Goal: Information Seeking & Learning: Learn about a topic

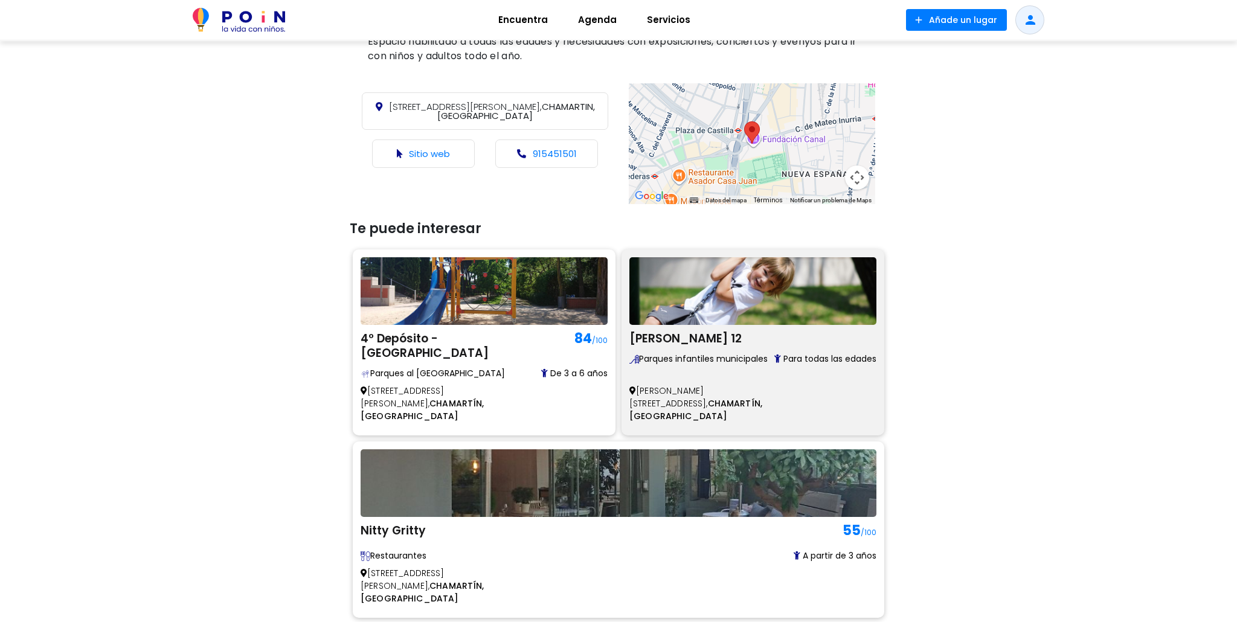
scroll to position [520, 0]
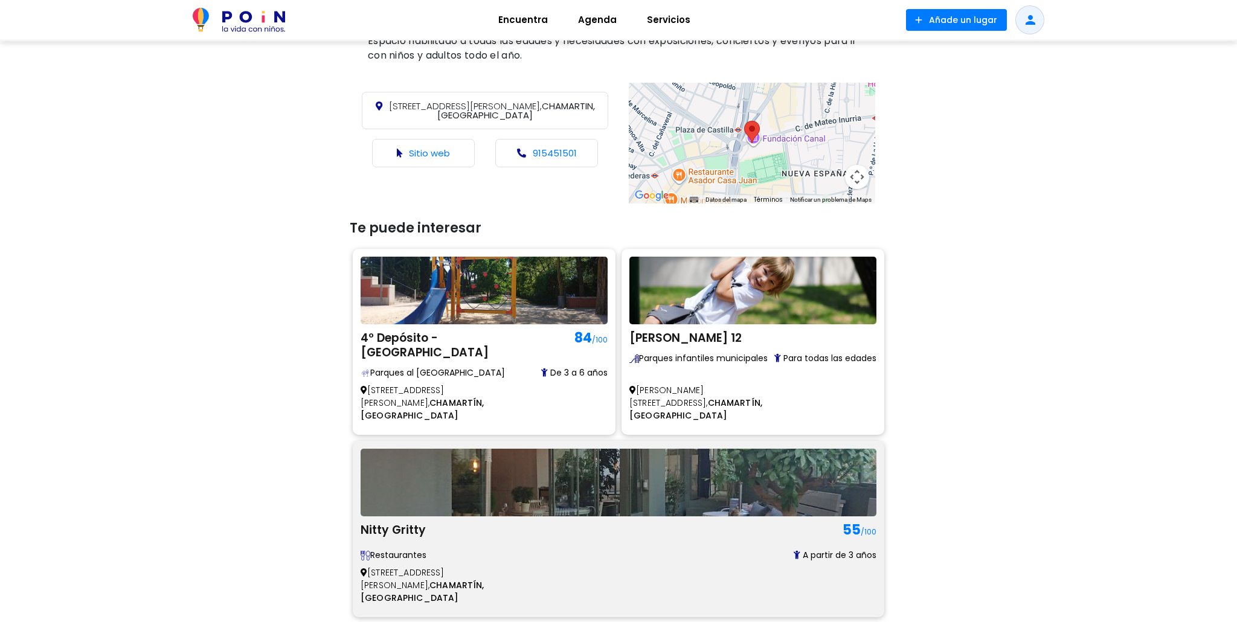
click at [773, 449] on img at bounding box center [619, 483] width 516 height 68
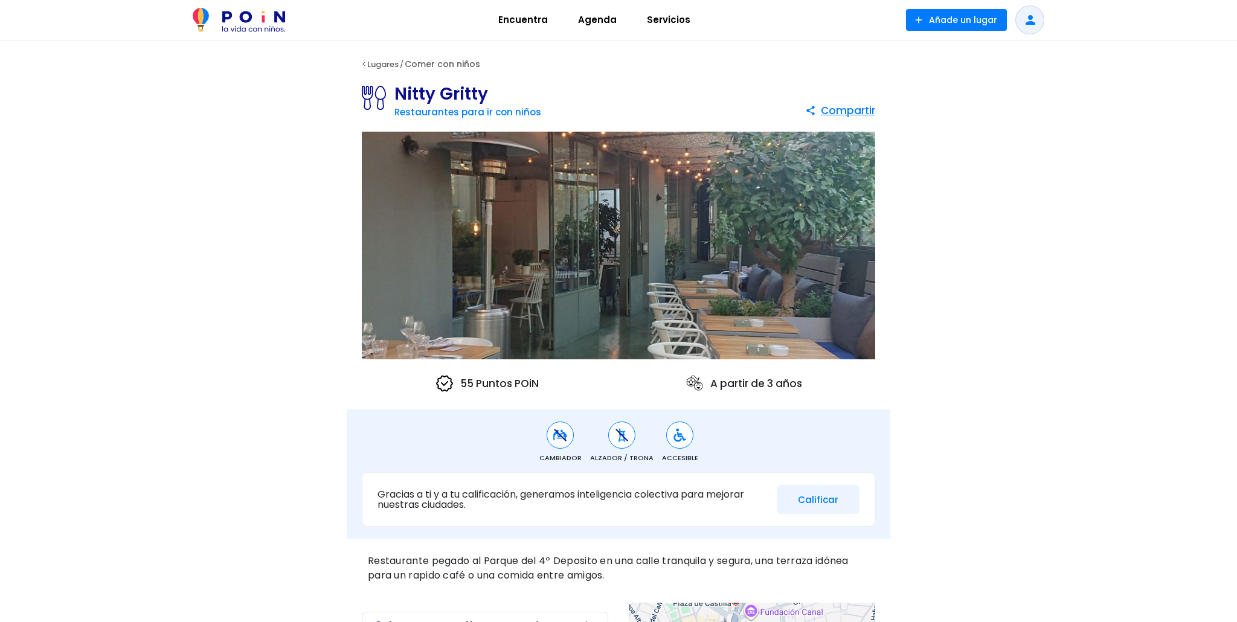
click at [446, 61] on link "Comer con niños" at bounding box center [443, 64] width 76 height 12
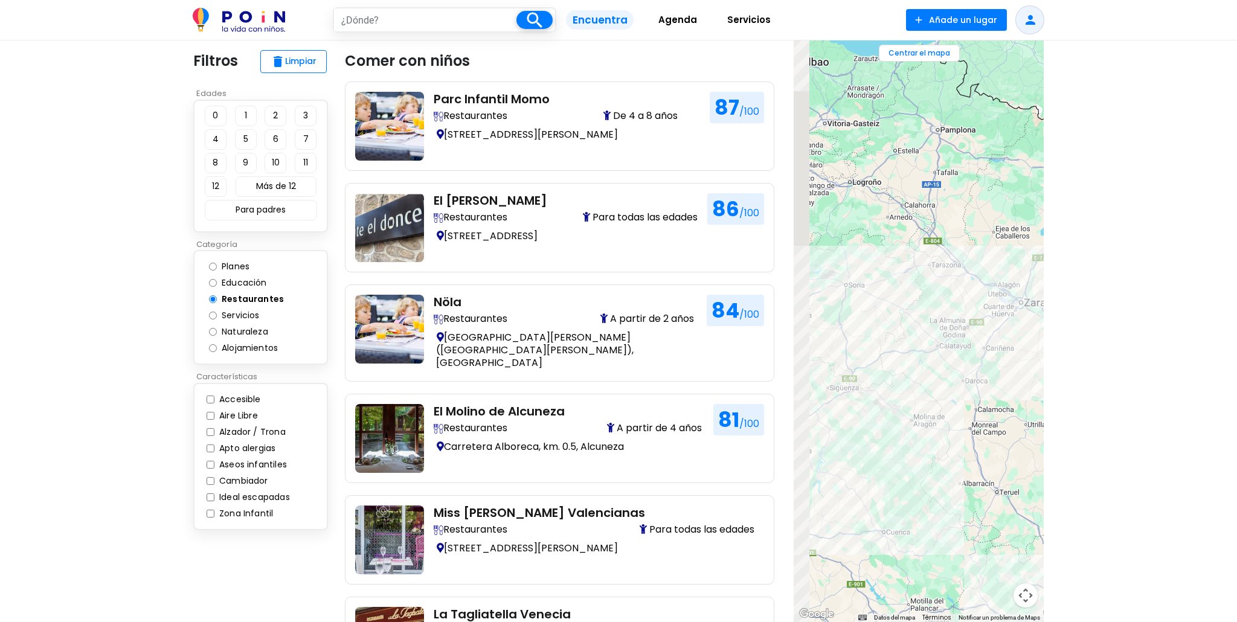
drag, startPoint x: 929, startPoint y: 298, endPoint x: 1070, endPoint y: 257, distance: 147.2
click at [1088, 259] on body "search filter_list Filtros Encuentra Agenda Servicios add Añade un lugar person…" at bounding box center [618, 599] width 1237 height 1198
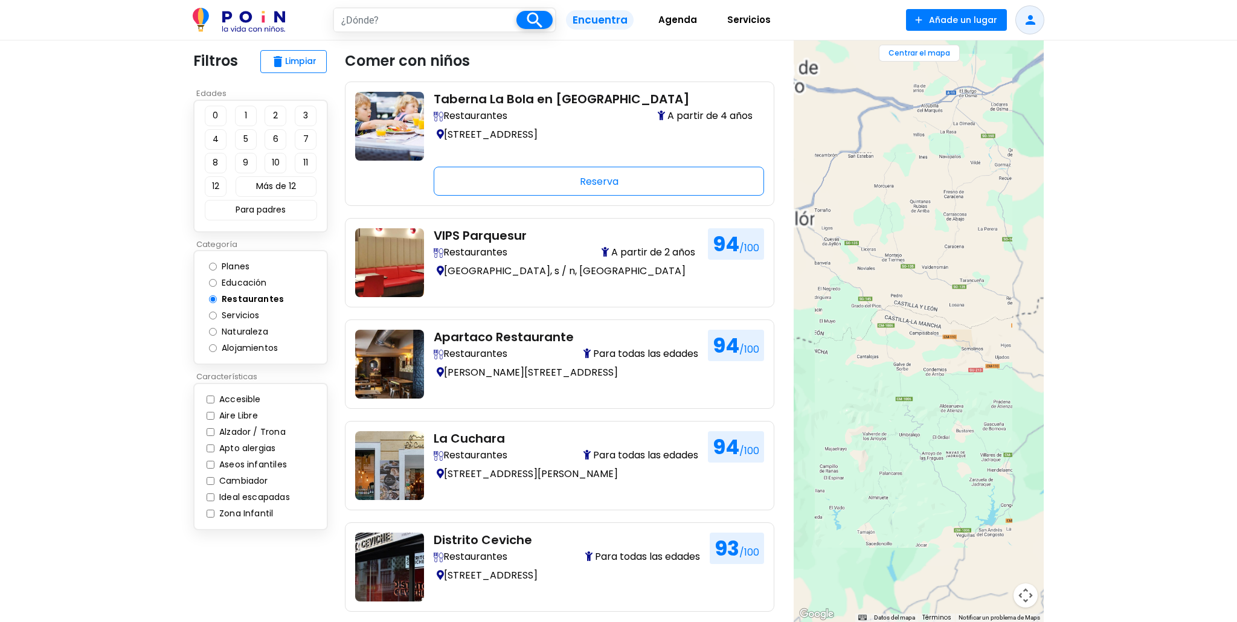
drag, startPoint x: 909, startPoint y: 342, endPoint x: 1041, endPoint y: 236, distance: 169.8
click at [1052, 236] on section "close ← Mover a la izquierda → Mover a la derecha ↑ Mover hacia arriba ↓ Mover …" at bounding box center [918, 331] width 269 height 582
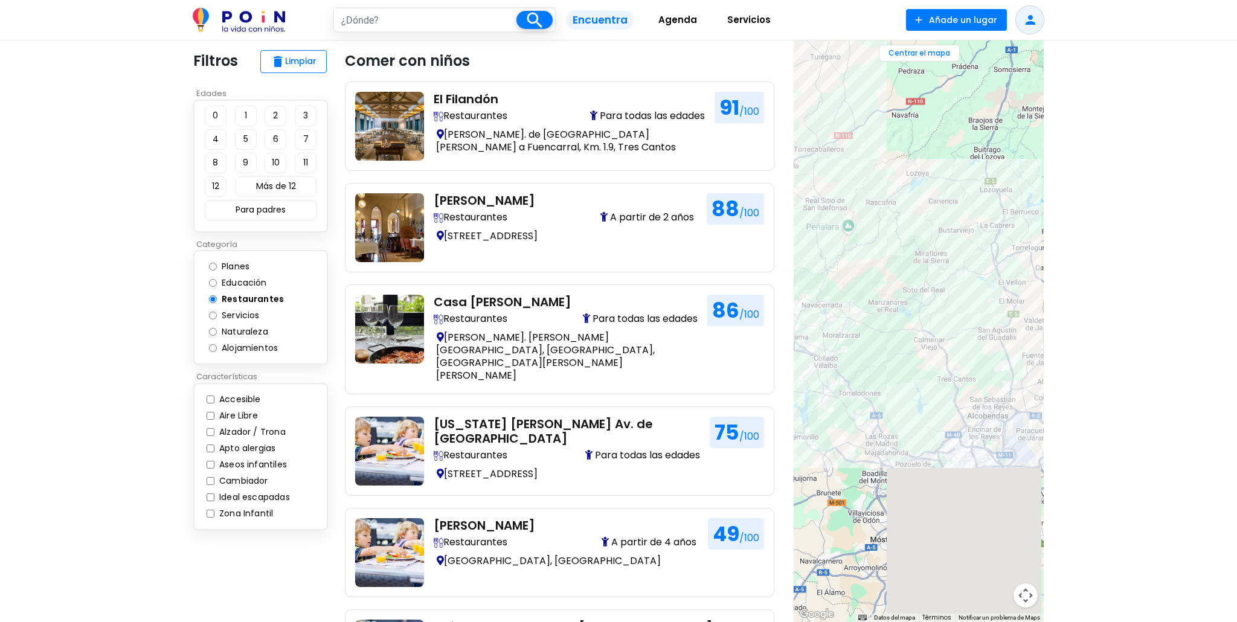
drag, startPoint x: 954, startPoint y: 395, endPoint x: 1036, endPoint y: 216, distance: 197.4
click at [1037, 216] on div at bounding box center [919, 331] width 250 height 582
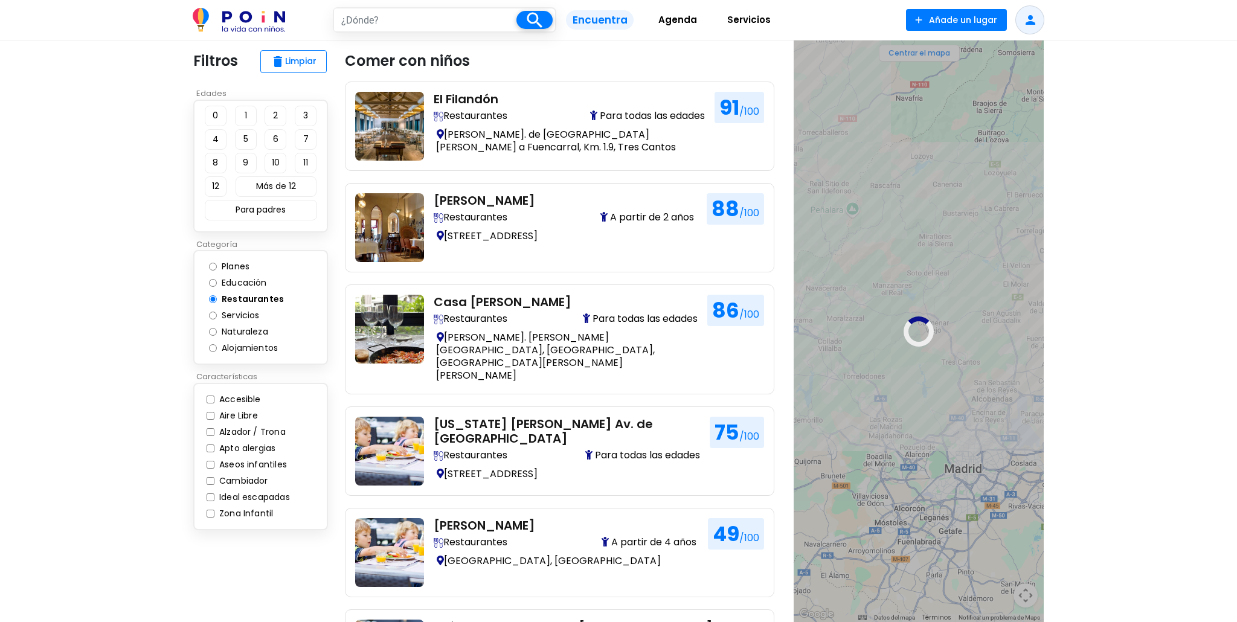
scroll to position [1, 0]
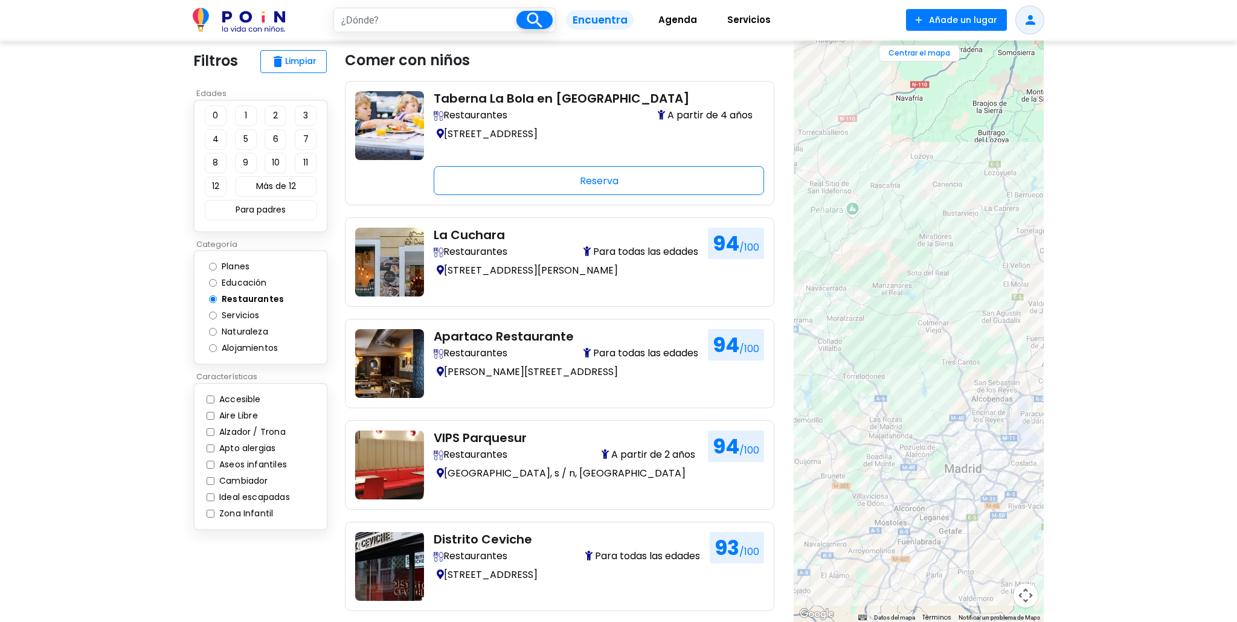
drag, startPoint x: 930, startPoint y: 344, endPoint x: 914, endPoint y: 196, distance: 149.5
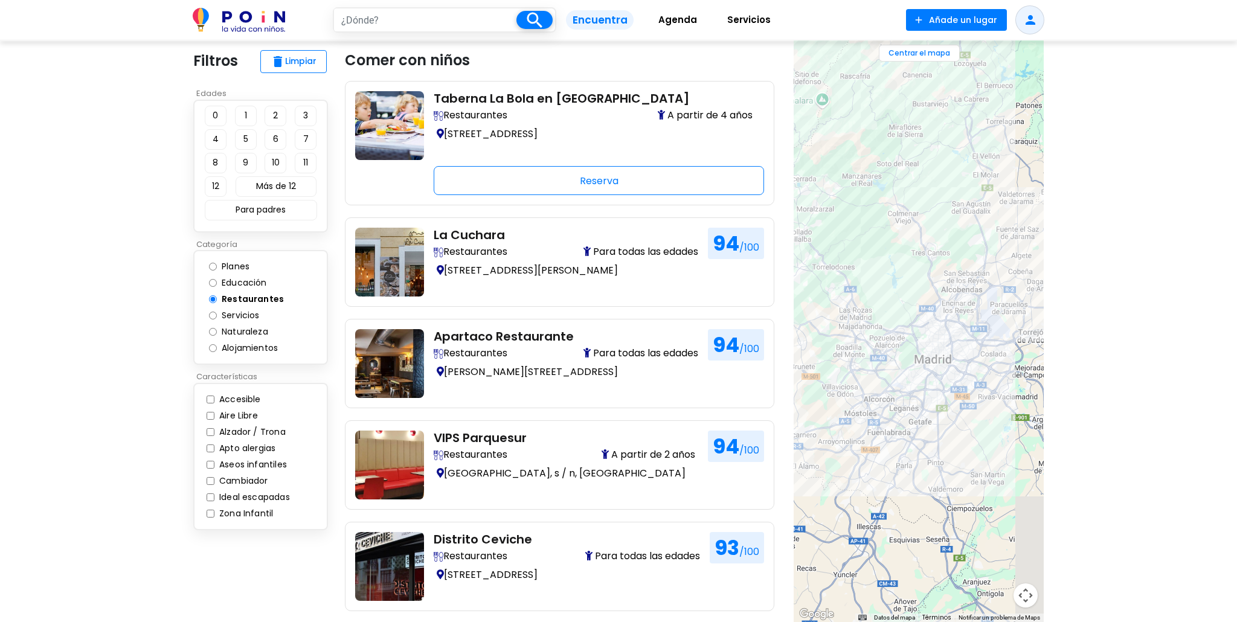
drag, startPoint x: 963, startPoint y: 380, endPoint x: 918, endPoint y: 219, distance: 167.2
click at [918, 219] on div at bounding box center [919, 331] width 250 height 582
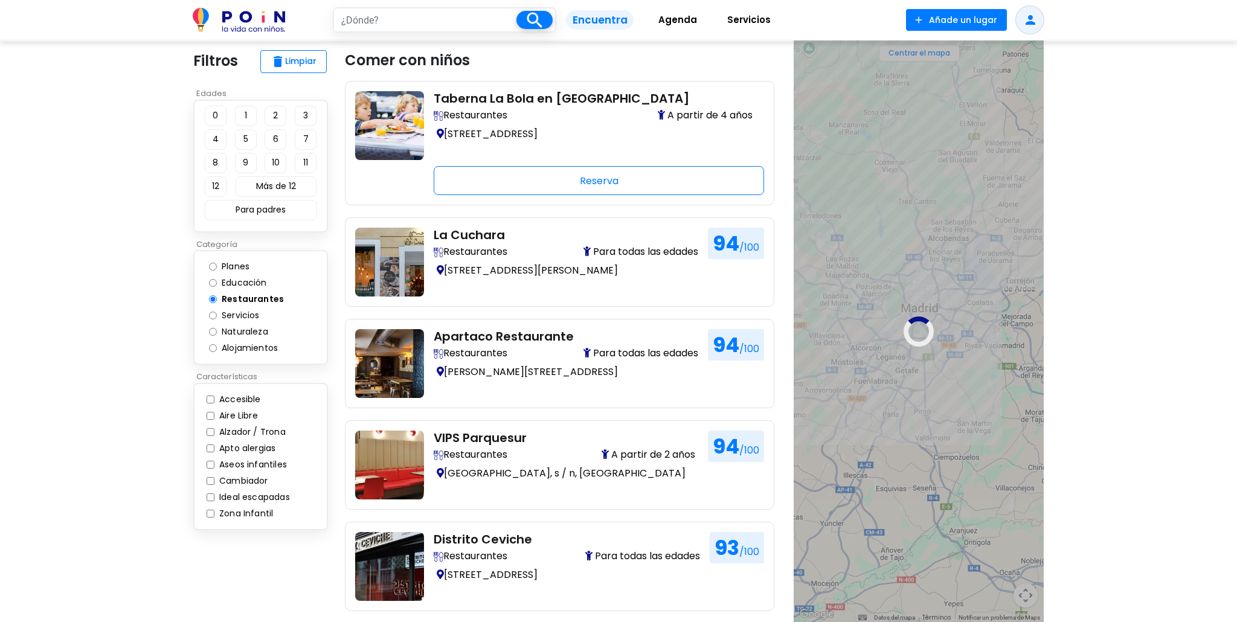
scroll to position [0, 0]
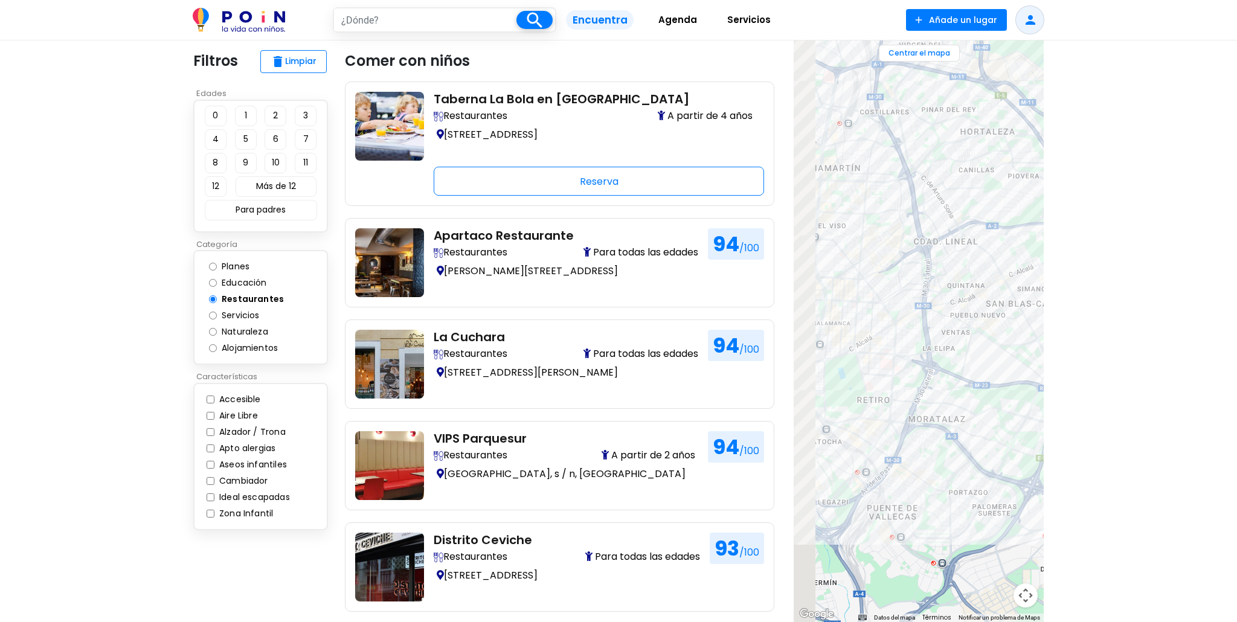
drag, startPoint x: 932, startPoint y: 315, endPoint x: 984, endPoint y: 335, distance: 55.7
click at [984, 335] on div at bounding box center [919, 331] width 250 height 582
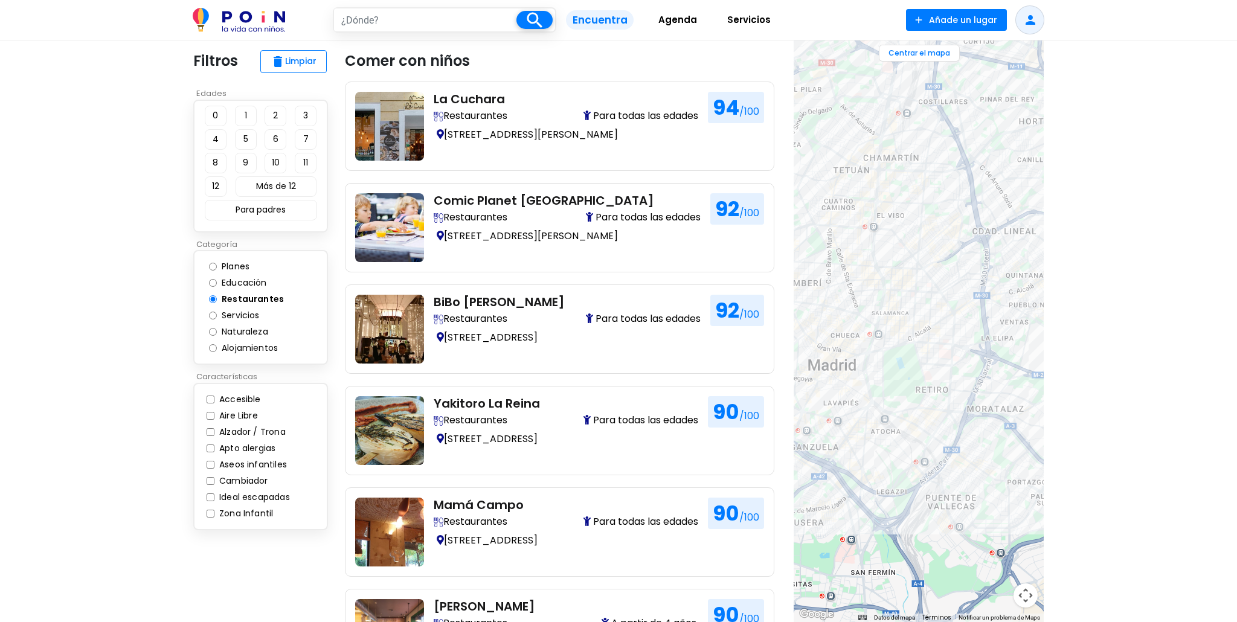
drag, startPoint x: 937, startPoint y: 317, endPoint x: 985, endPoint y: 300, distance: 51.0
click at [990, 302] on div at bounding box center [919, 331] width 250 height 582
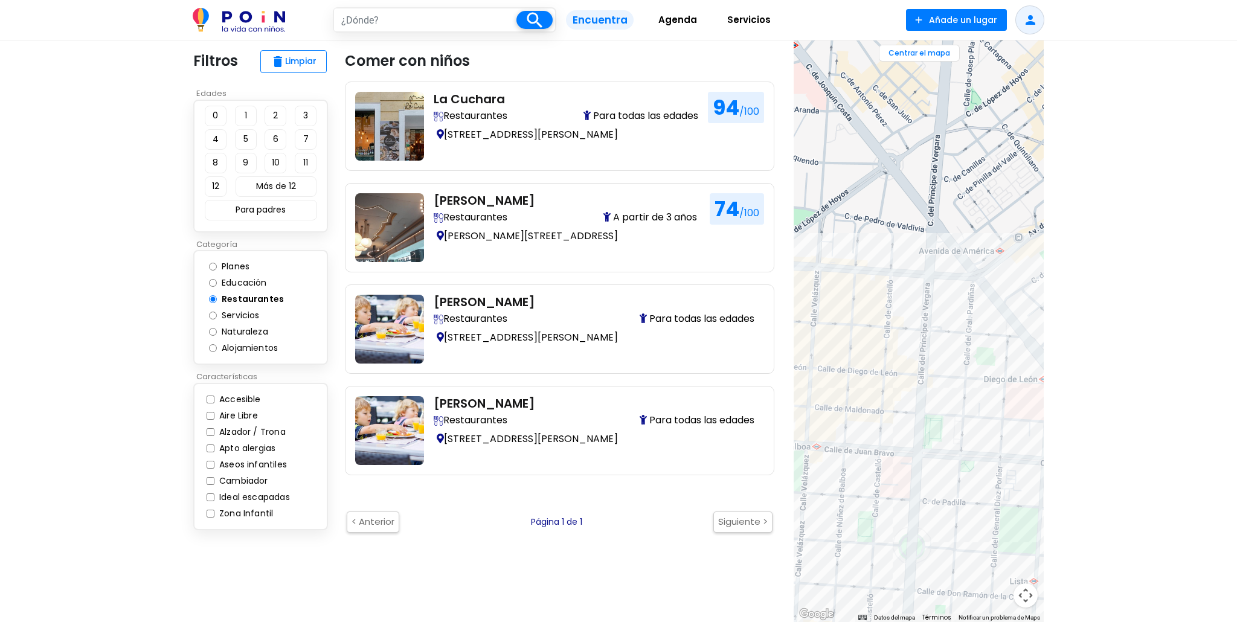
drag, startPoint x: 917, startPoint y: 265, endPoint x: 1095, endPoint y: 347, distance: 196.0
click at [1093, 346] on body "search filter_list Filtros Encuentra Agenda Servicios add Añade un lugar person…" at bounding box center [618, 435] width 1237 height 870
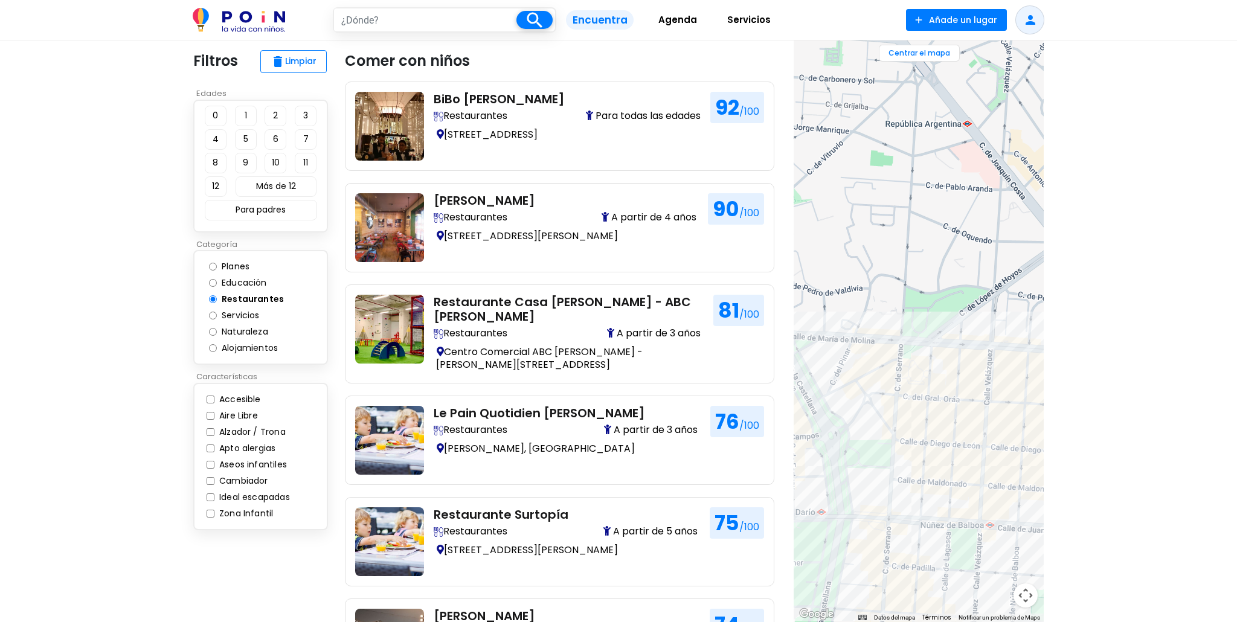
drag, startPoint x: 895, startPoint y: 254, endPoint x: 1052, endPoint y: 326, distance: 172.5
click at [1052, 326] on section "close ← Mover a la izquierda → Mover a la derecha ↑ Mover hacia arriba ↓ Mover …" at bounding box center [918, 331] width 269 height 582
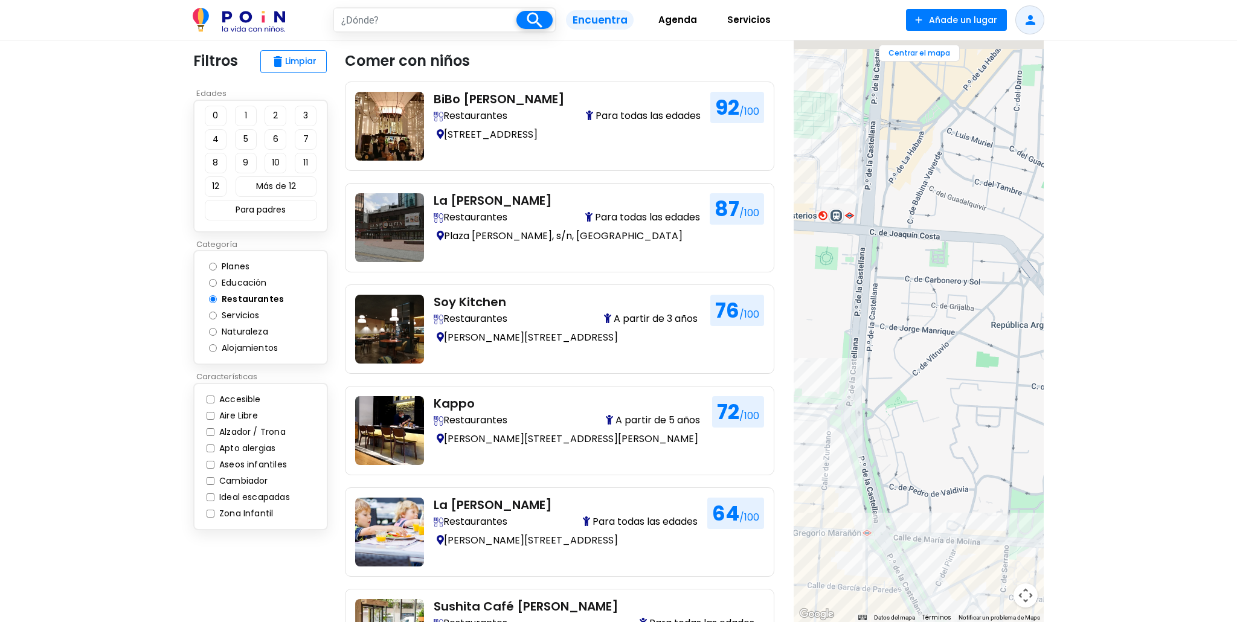
drag, startPoint x: 972, startPoint y: 255, endPoint x: 946, endPoint y: 394, distance: 141.4
click at [929, 389] on div at bounding box center [919, 331] width 250 height 582
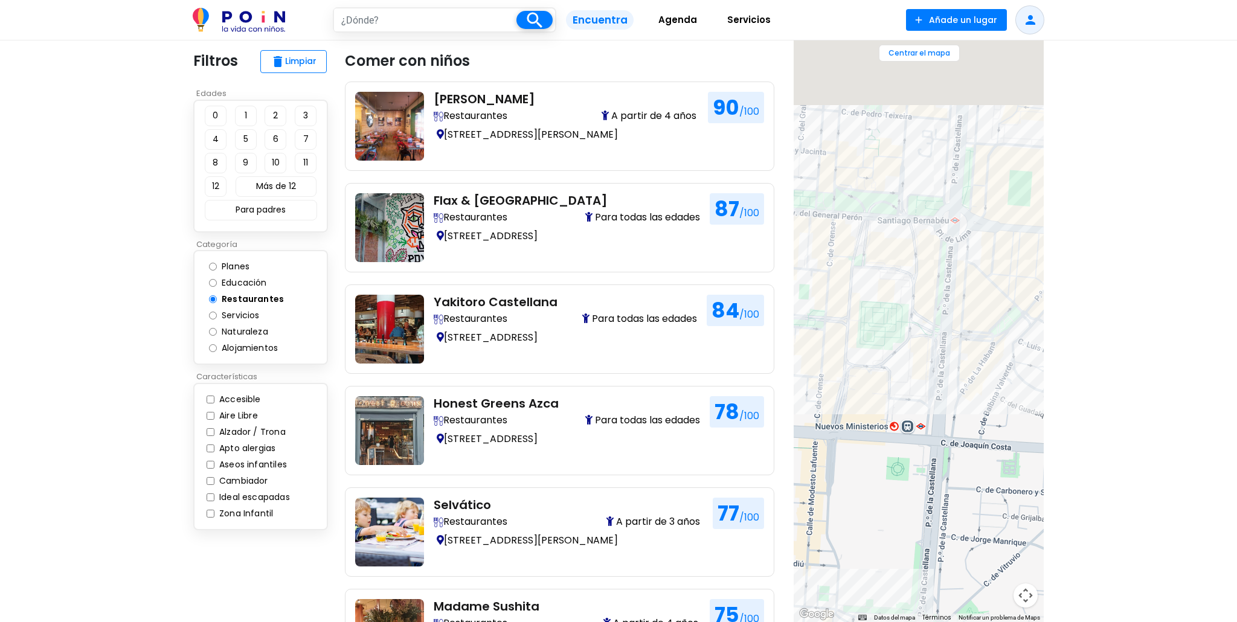
drag, startPoint x: 915, startPoint y: 207, endPoint x: 970, endPoint y: 387, distance: 188.3
click at [969, 397] on div at bounding box center [919, 331] width 250 height 582
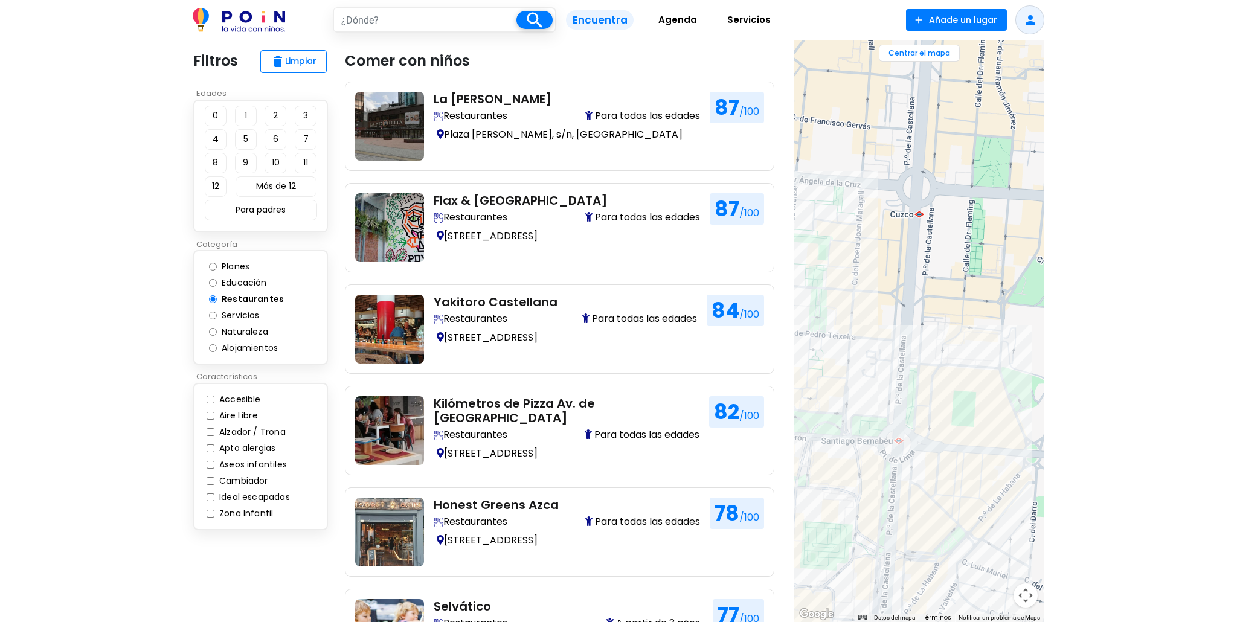
drag, startPoint x: 981, startPoint y: 237, endPoint x: 932, endPoint y: 454, distance: 221.8
click at [932, 456] on div at bounding box center [919, 331] width 250 height 582
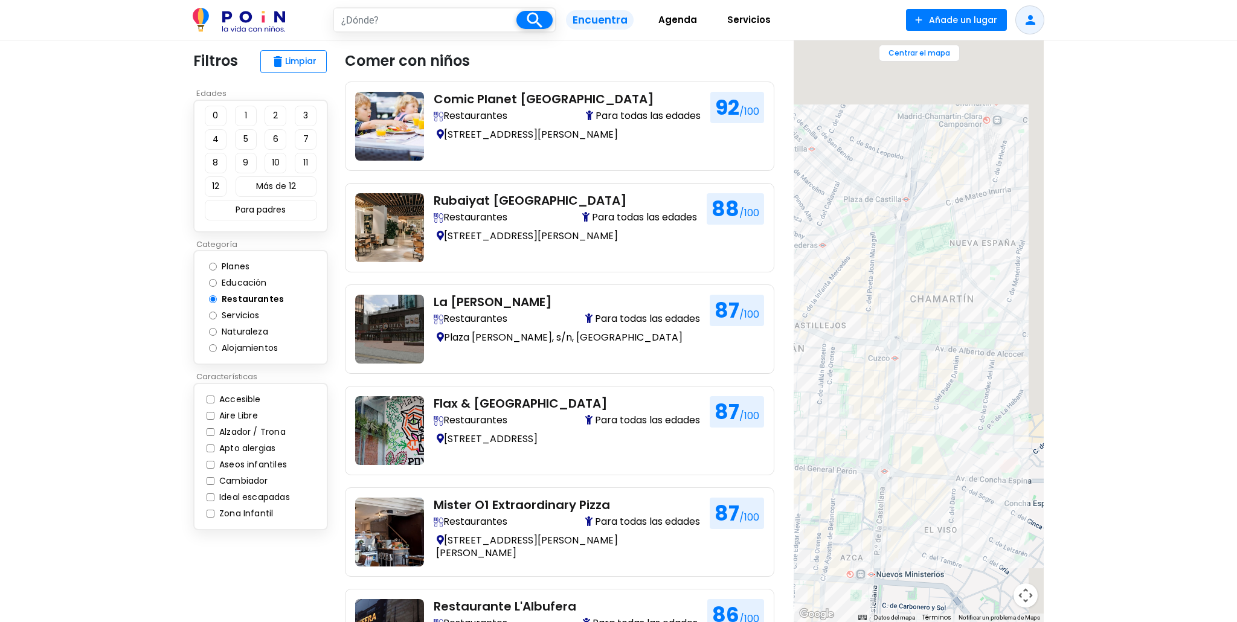
drag, startPoint x: 935, startPoint y: 231, endPoint x: 879, endPoint y: 357, distance: 138.0
click at [877, 357] on div at bounding box center [919, 331] width 250 height 582
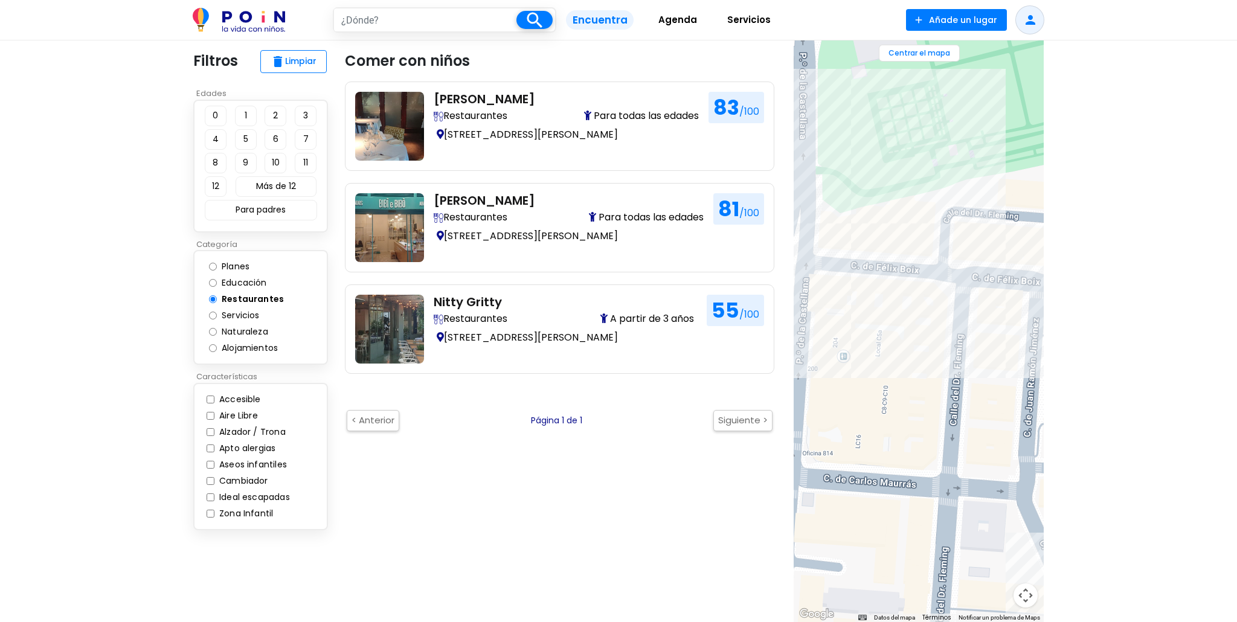
drag, startPoint x: 867, startPoint y: 313, endPoint x: 905, endPoint y: 341, distance: 47.1
click at [905, 341] on div at bounding box center [919, 331] width 250 height 582
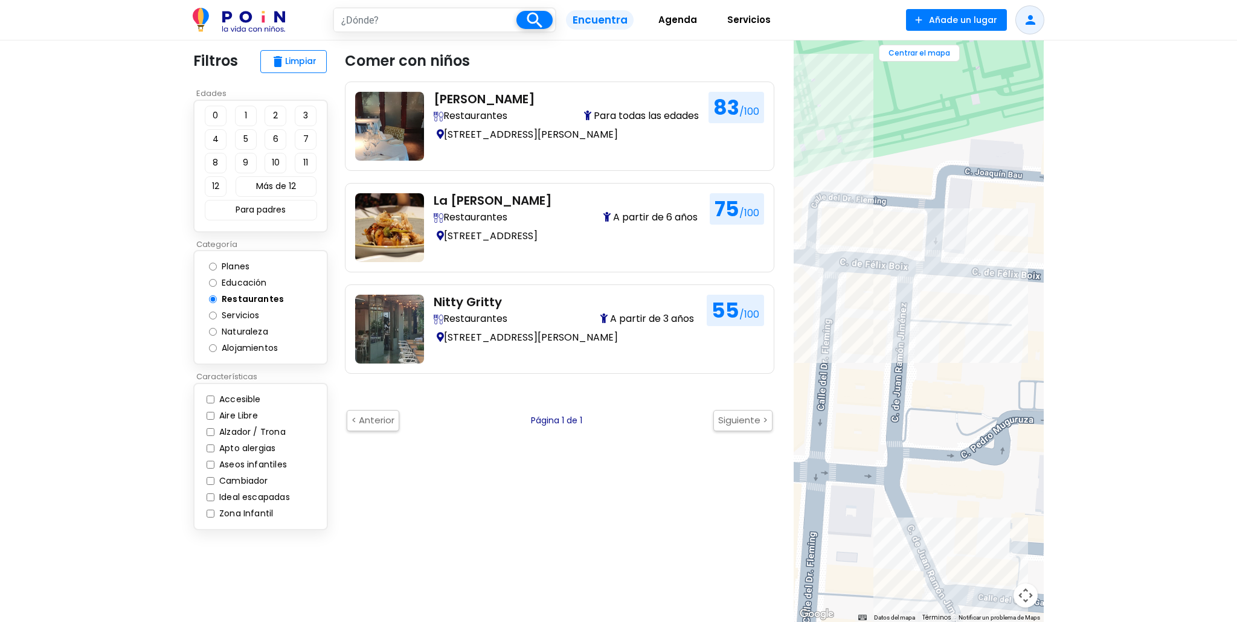
drag, startPoint x: 972, startPoint y: 260, endPoint x: 846, endPoint y: 245, distance: 127.2
click at [845, 245] on div at bounding box center [919, 331] width 250 height 582
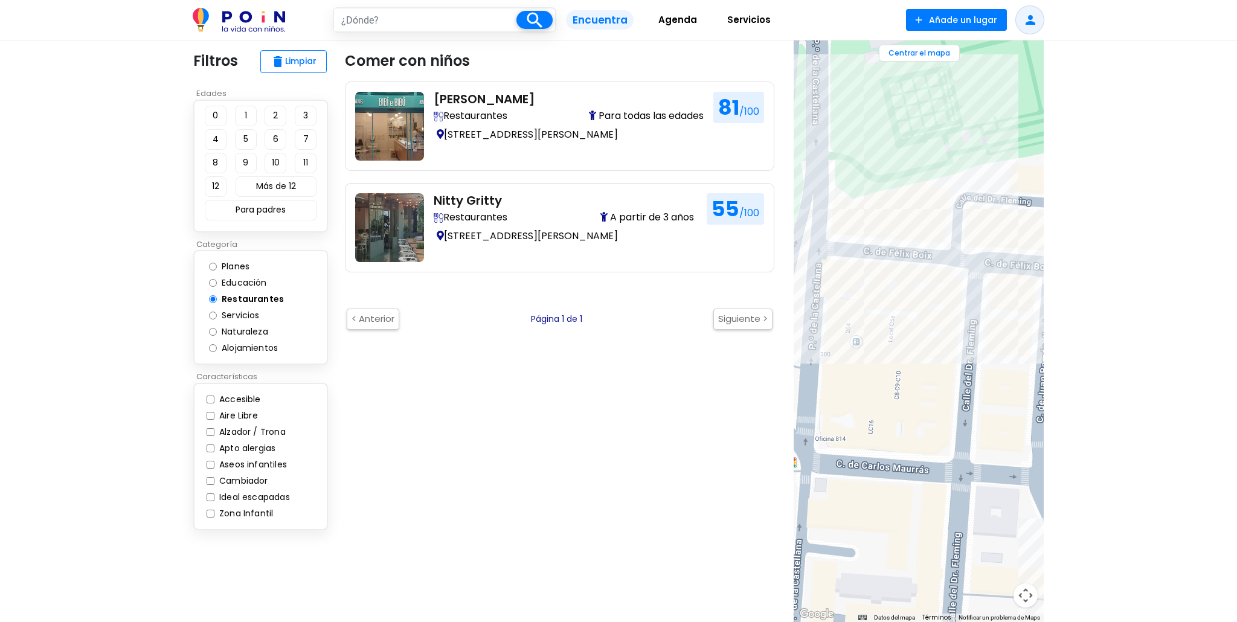
drag, startPoint x: 903, startPoint y: 294, endPoint x: 1037, endPoint y: 291, distance: 133.6
click at [1047, 294] on section "close ← Mover a la izquierda → Mover a la derecha ↑ Mover hacia arriba ↓ Mover …" at bounding box center [918, 331] width 269 height 582
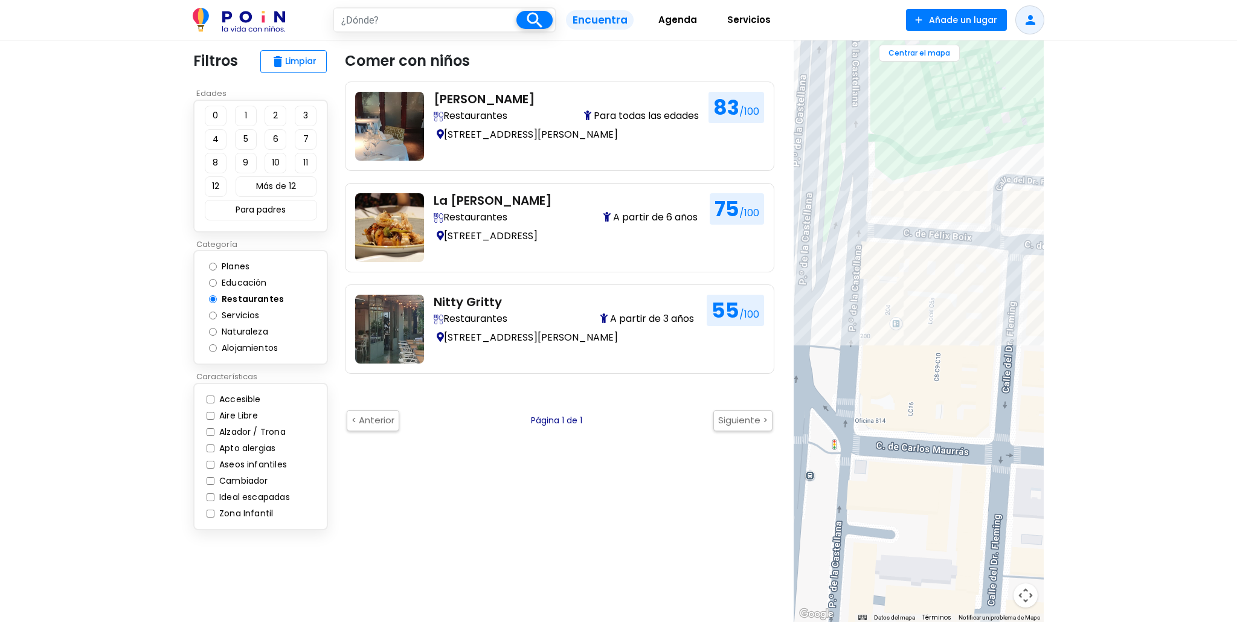
drag, startPoint x: 909, startPoint y: 283, endPoint x: 975, endPoint y: 256, distance: 72.0
click at [979, 256] on div at bounding box center [919, 331] width 250 height 582
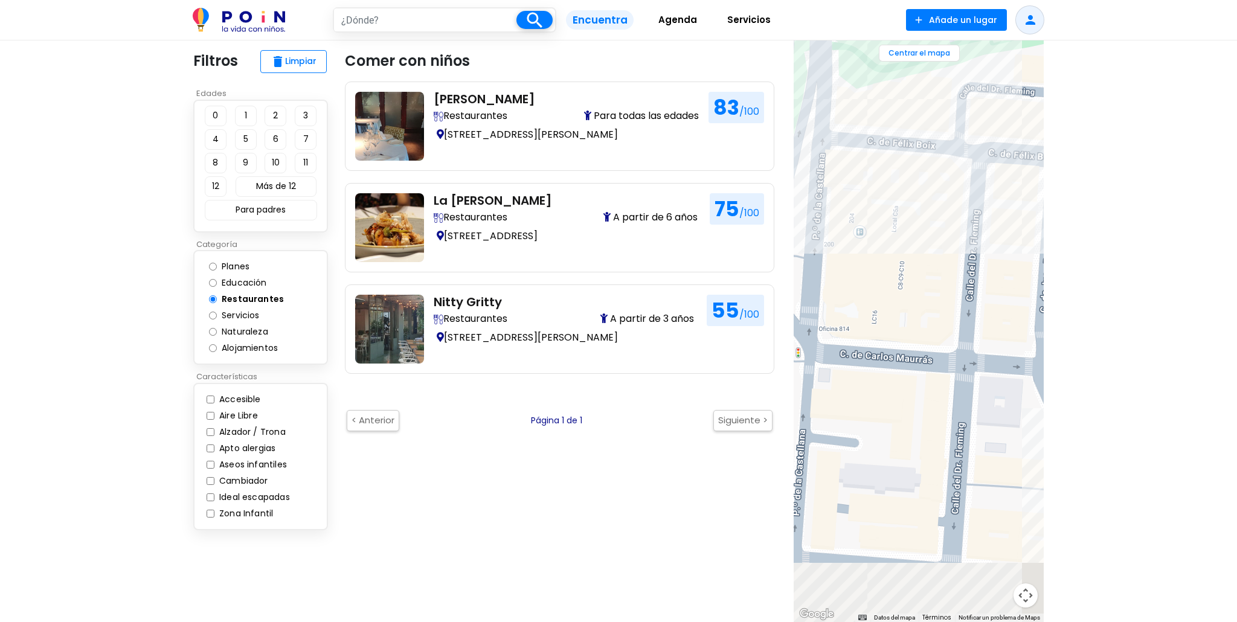
drag, startPoint x: 981, startPoint y: 350, endPoint x: 894, endPoint y: 230, distance: 148.3
click at [894, 230] on div at bounding box center [919, 331] width 250 height 582
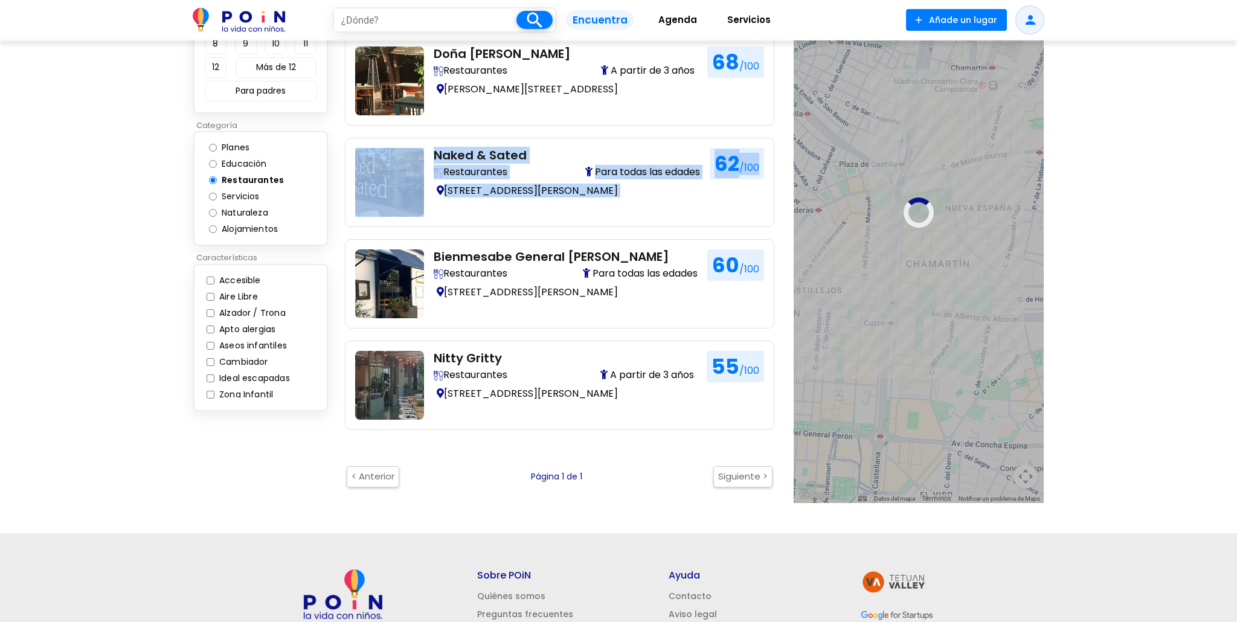
scroll to position [758, 0]
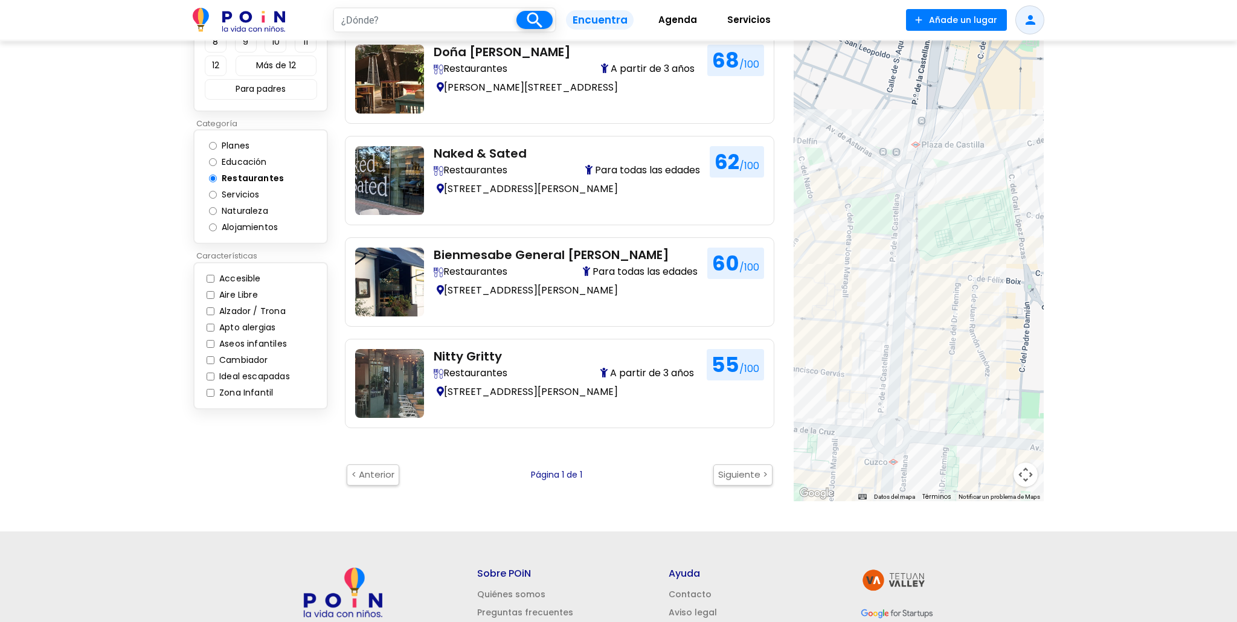
drag, startPoint x: 910, startPoint y: 306, endPoint x: 946, endPoint y: 307, distance: 36.3
click at [946, 307] on div at bounding box center [919, 211] width 250 height 582
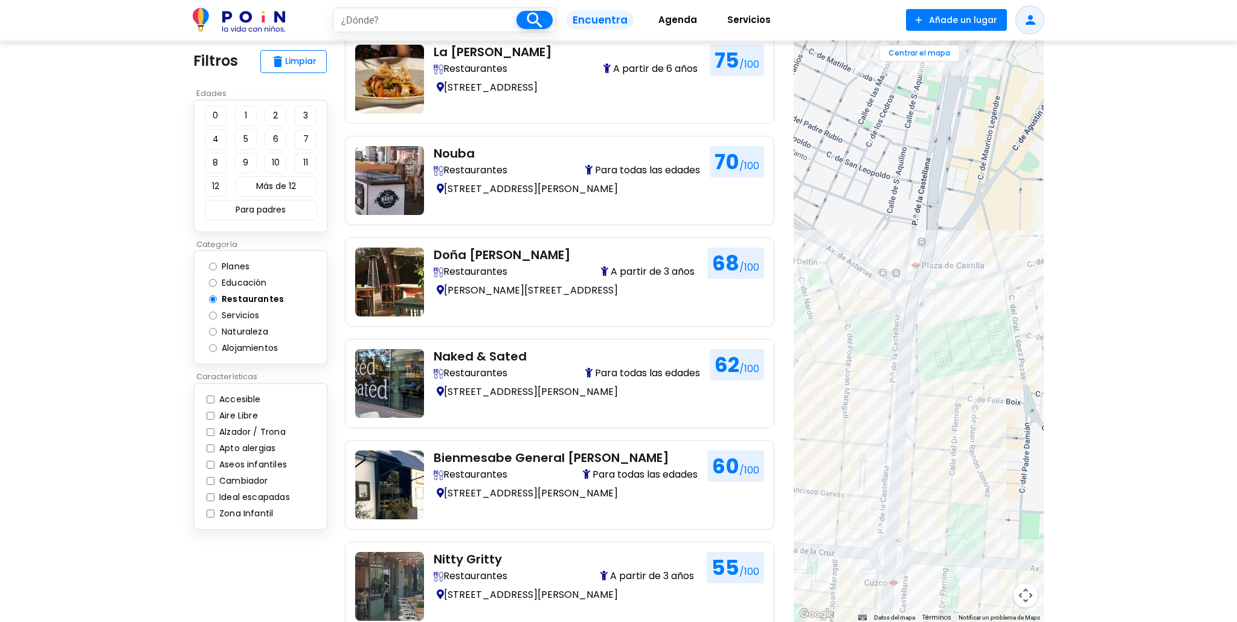
click at [872, 384] on div at bounding box center [919, 331] width 250 height 582
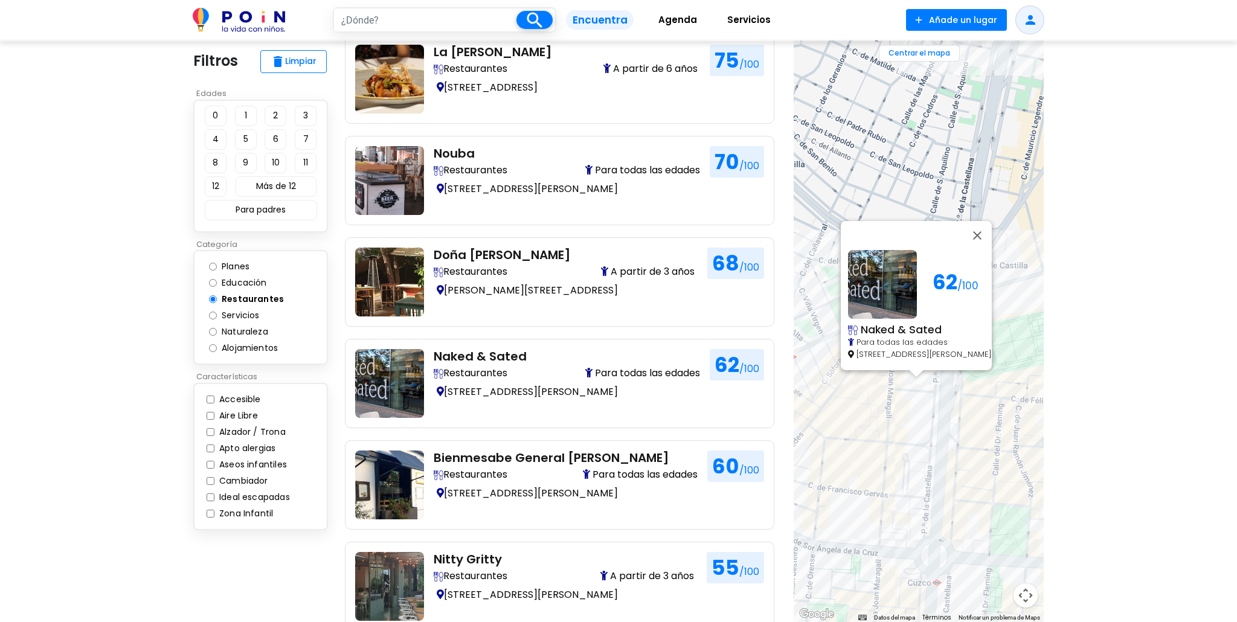
click at [905, 427] on div "62 /100 Naked & Sated Para todas las edades Calle Estébanez Calderón, 3, 5, Mad…" at bounding box center [919, 331] width 250 height 582
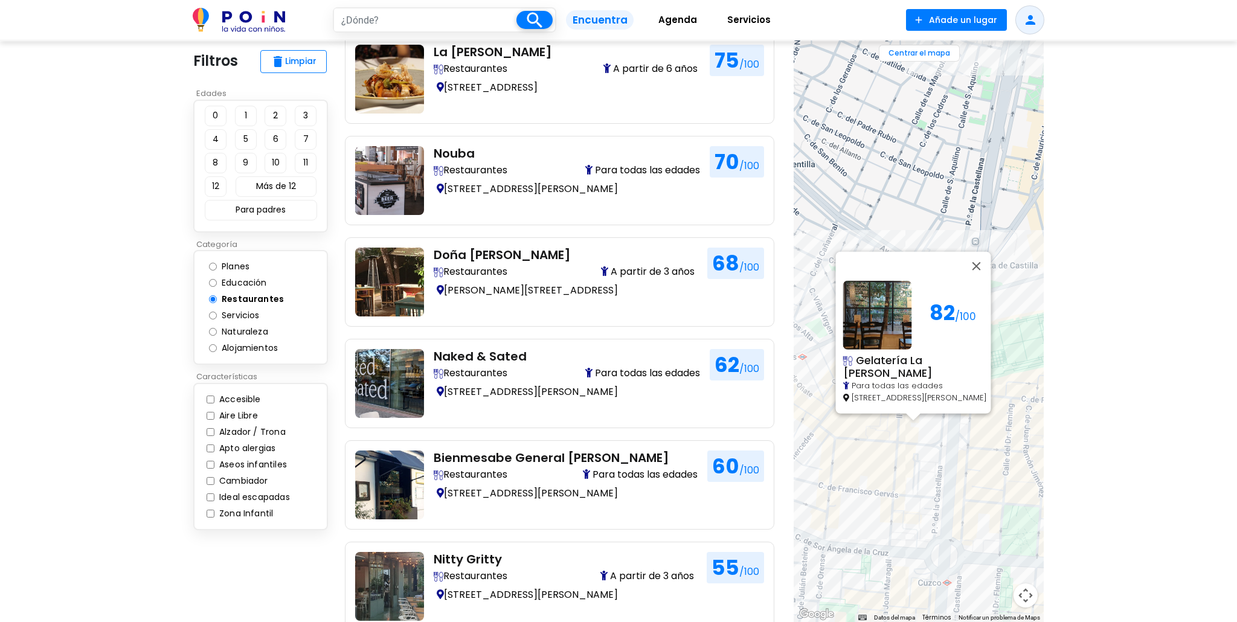
click at [887, 442] on div "82 /100 Gelatería La Romana Rosario Pino Para todas las edades Calle de Rosario…" at bounding box center [919, 331] width 250 height 582
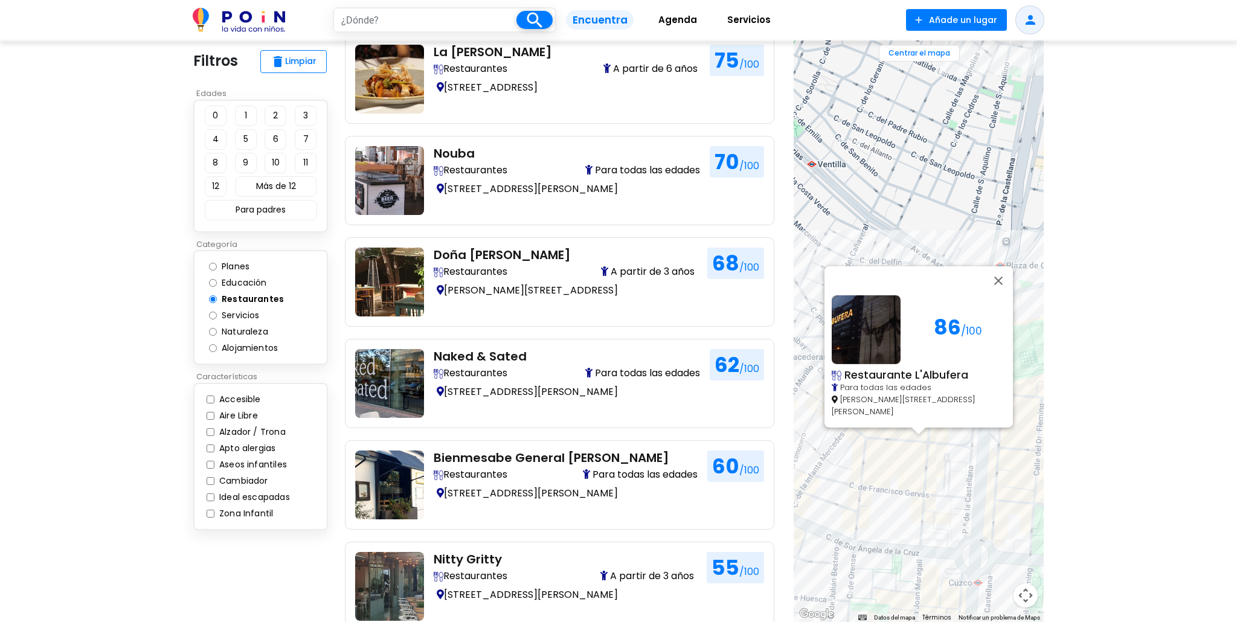
click at [912, 456] on div "86 /100 Restaurante L'Albufera Para todas las edades Calle del Poeta Joan Marag…" at bounding box center [919, 331] width 250 height 582
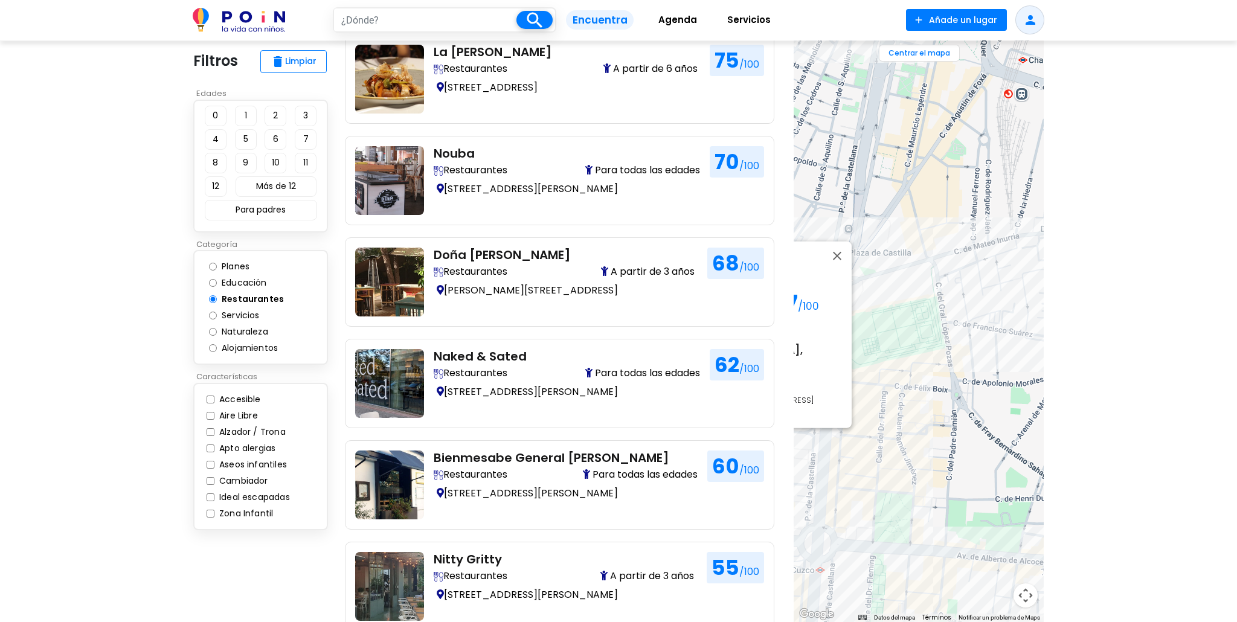
drag, startPoint x: 988, startPoint y: 464, endPoint x: 825, endPoint y: 451, distance: 163.1
click at [825, 451] on div "37 /100 El Pelícano, Hotel Meliá Castilla Para todas las edades Calle del Poeta…" at bounding box center [919, 331] width 250 height 582
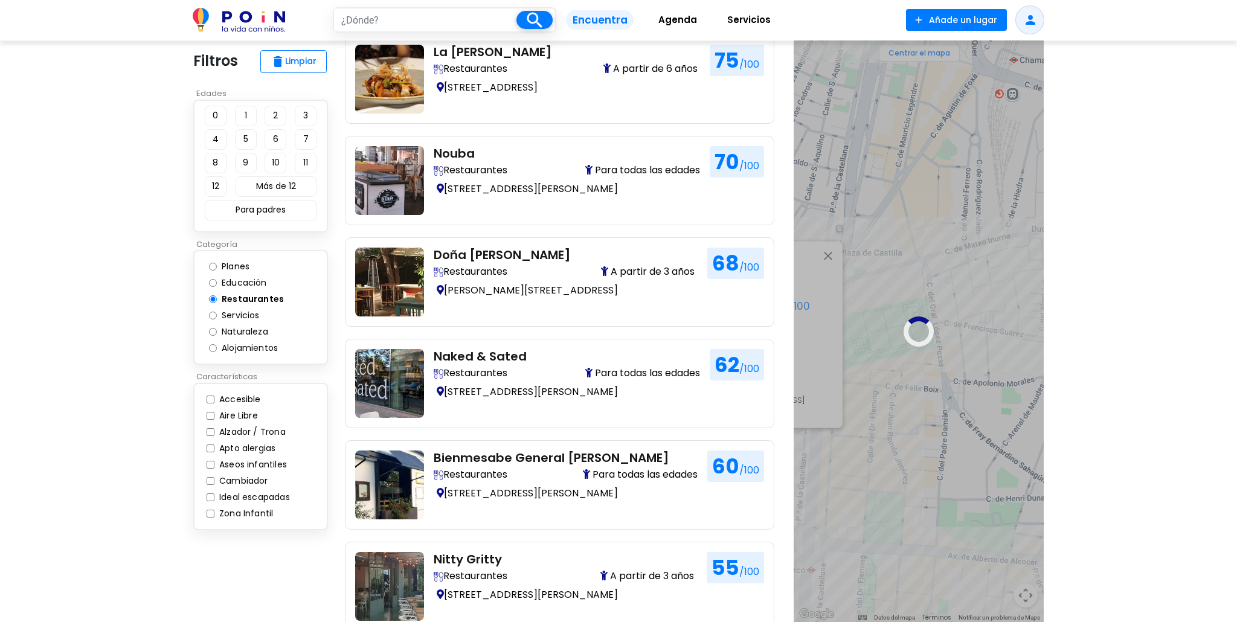
scroll to position [568, 0]
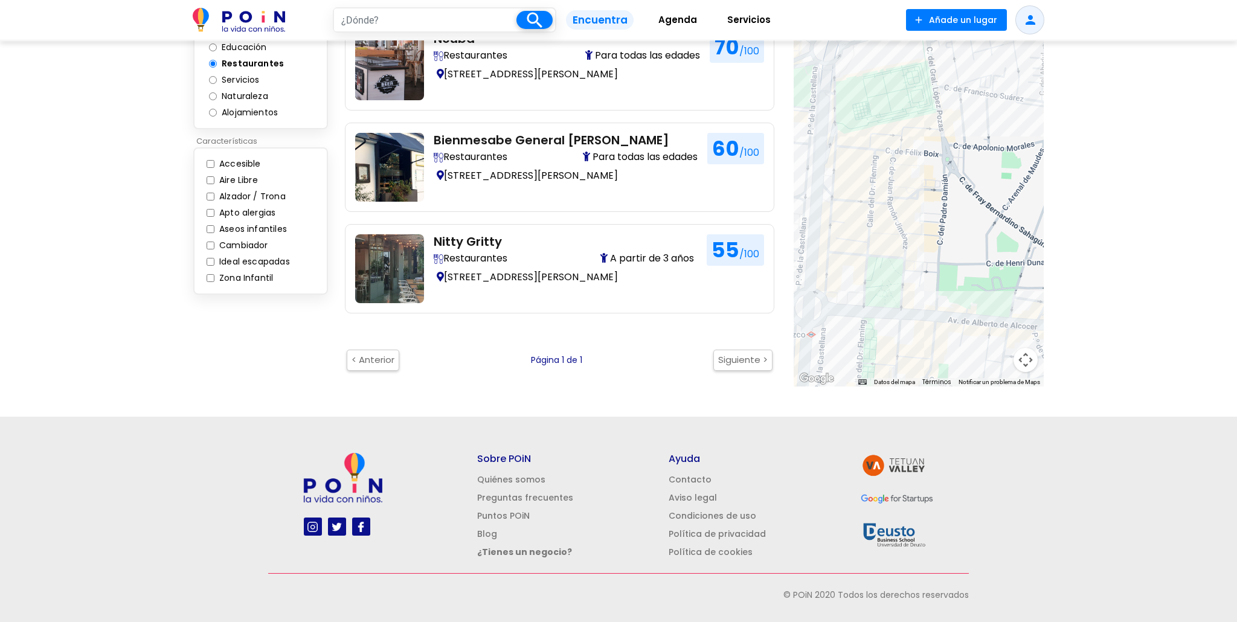
click at [874, 286] on div at bounding box center [919, 96] width 250 height 582
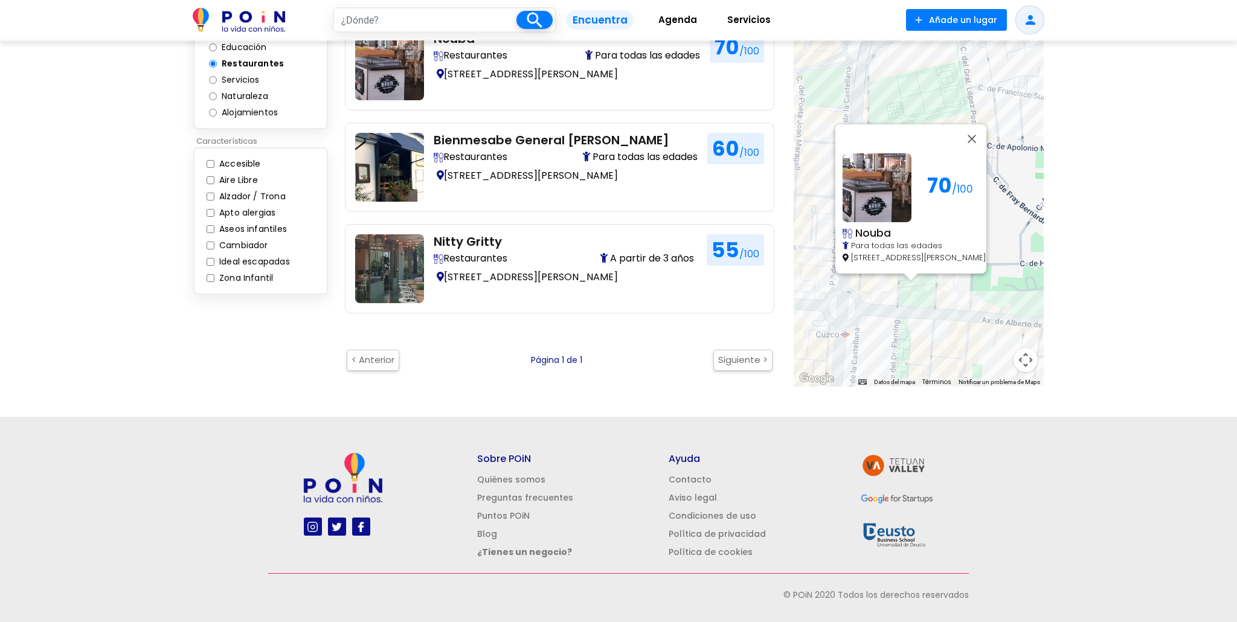
click at [881, 278] on div "70 /100 Nouba Para todas las edades Av. de Alberto de Alcocer, 9, Madrid" at bounding box center [919, 96] width 250 height 582
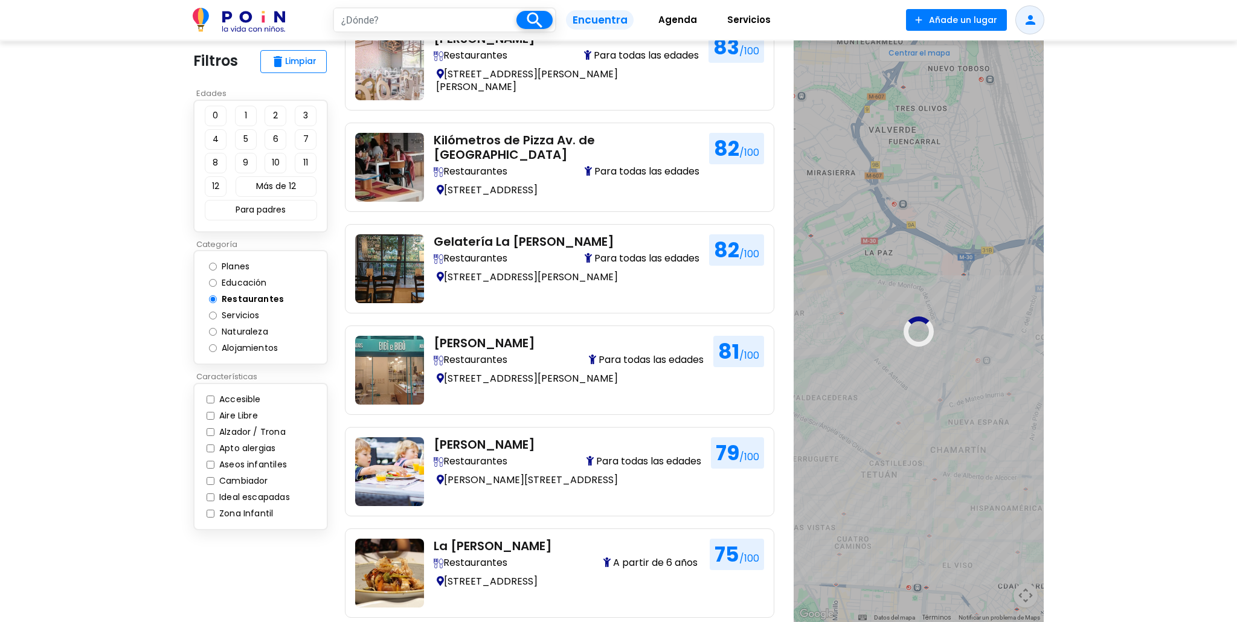
scroll to position [535, 0]
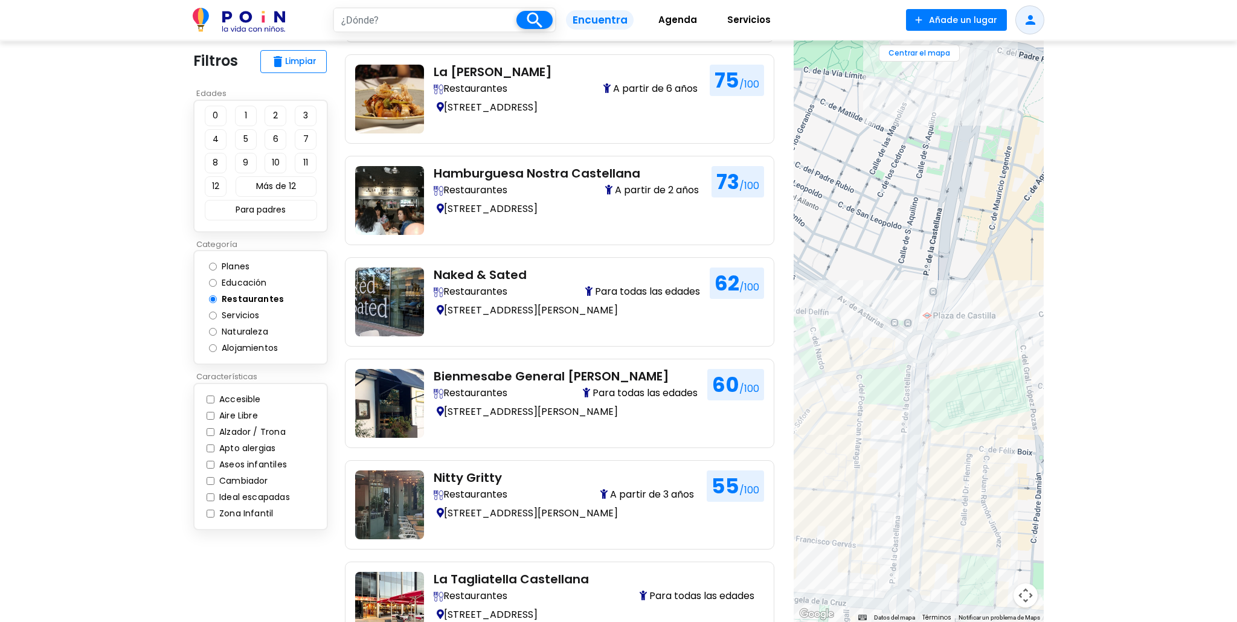
drag, startPoint x: 934, startPoint y: 409, endPoint x: 1000, endPoint y: 369, distance: 77.5
click at [1002, 369] on div at bounding box center [919, 331] width 250 height 582
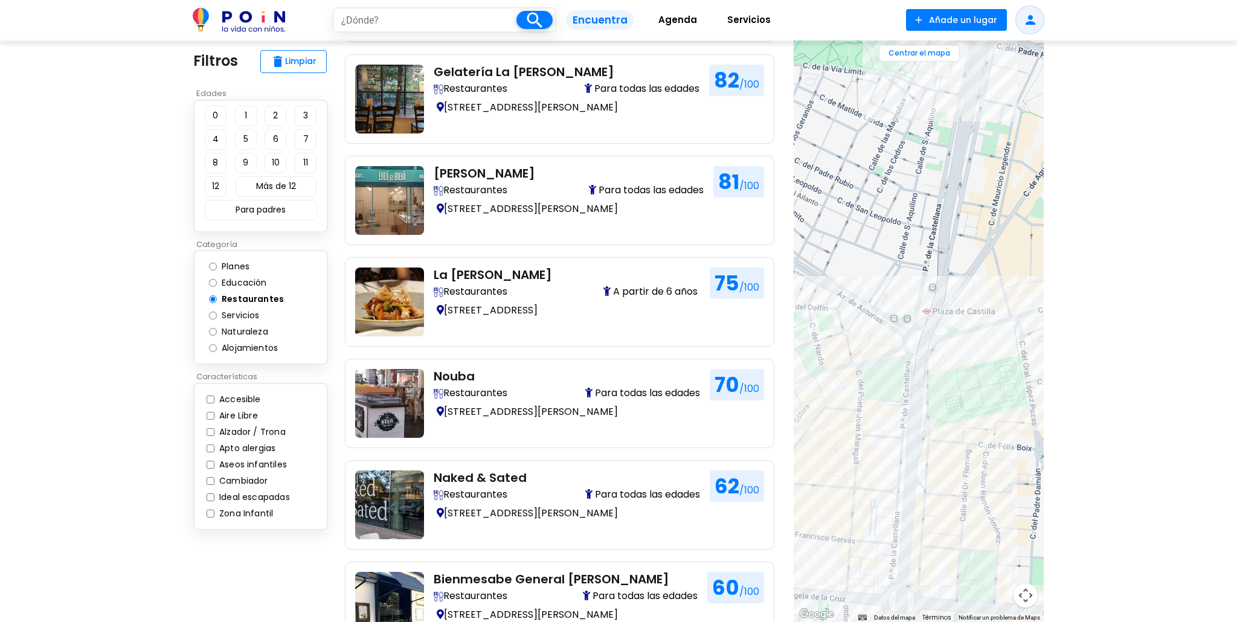
click at [1039, 403] on div at bounding box center [919, 331] width 250 height 582
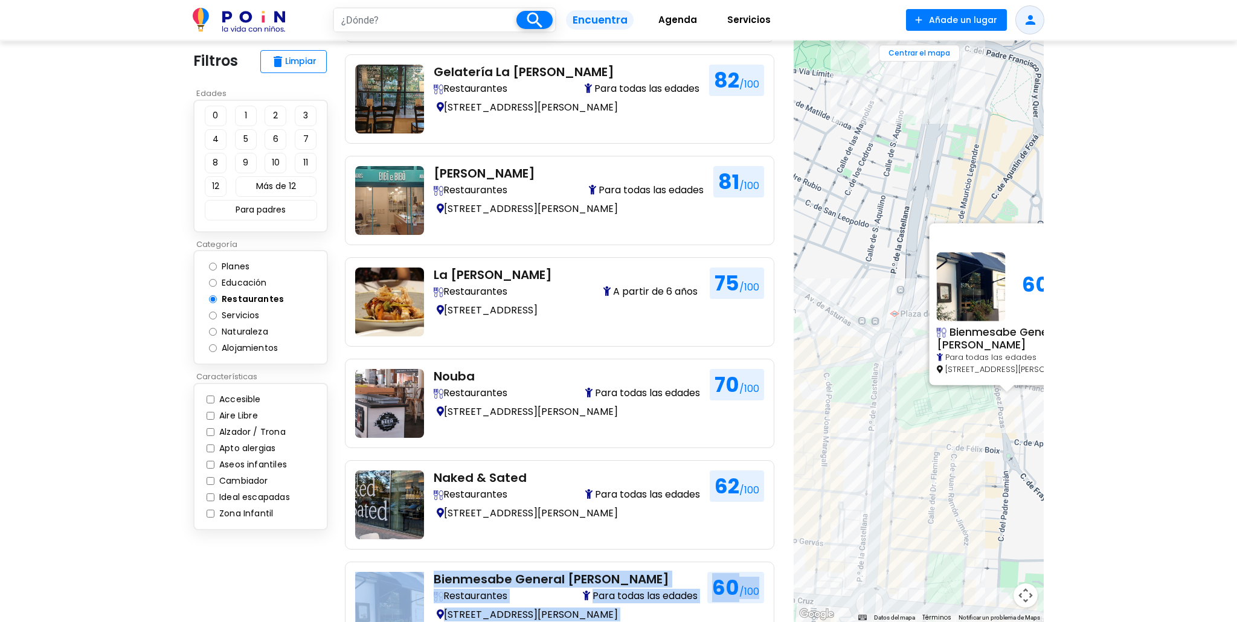
drag, startPoint x: 837, startPoint y: 449, endPoint x: 918, endPoint y: 449, distance: 81.6
click at [921, 451] on div "60 /100 Bienmesabe General López Pozas Para todas las edades Calle General Lópe…" at bounding box center [919, 331] width 250 height 582
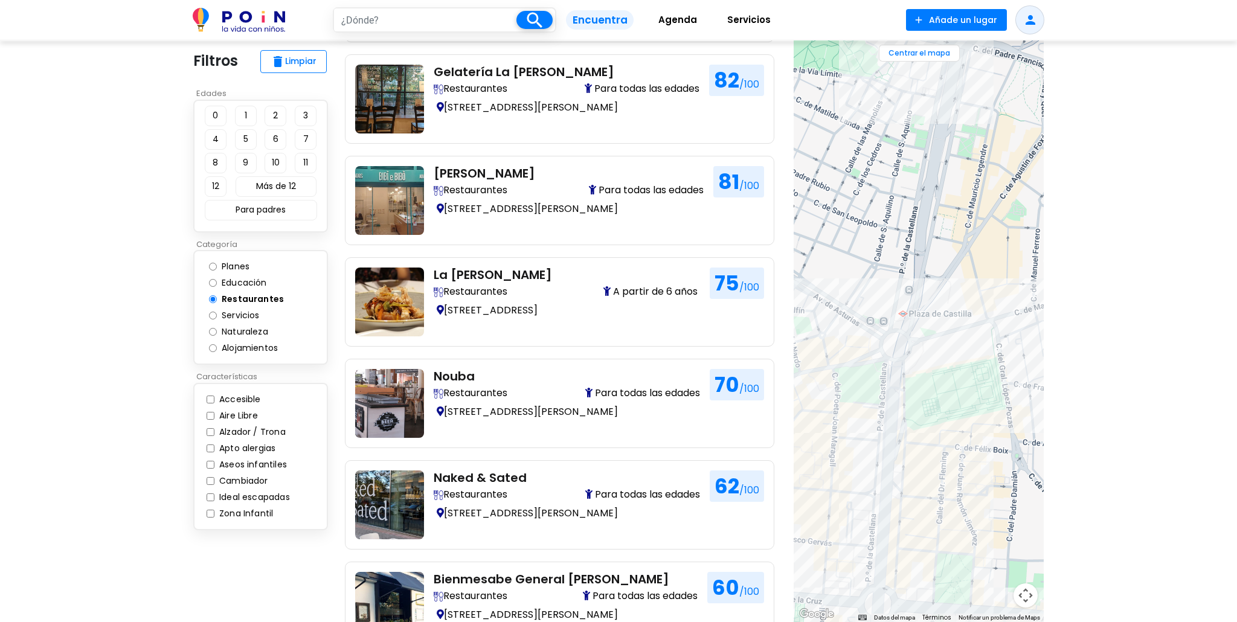
drag, startPoint x: 827, startPoint y: 445, endPoint x: 907, endPoint y: 454, distance: 80.2
click at [907, 454] on div at bounding box center [919, 331] width 250 height 582
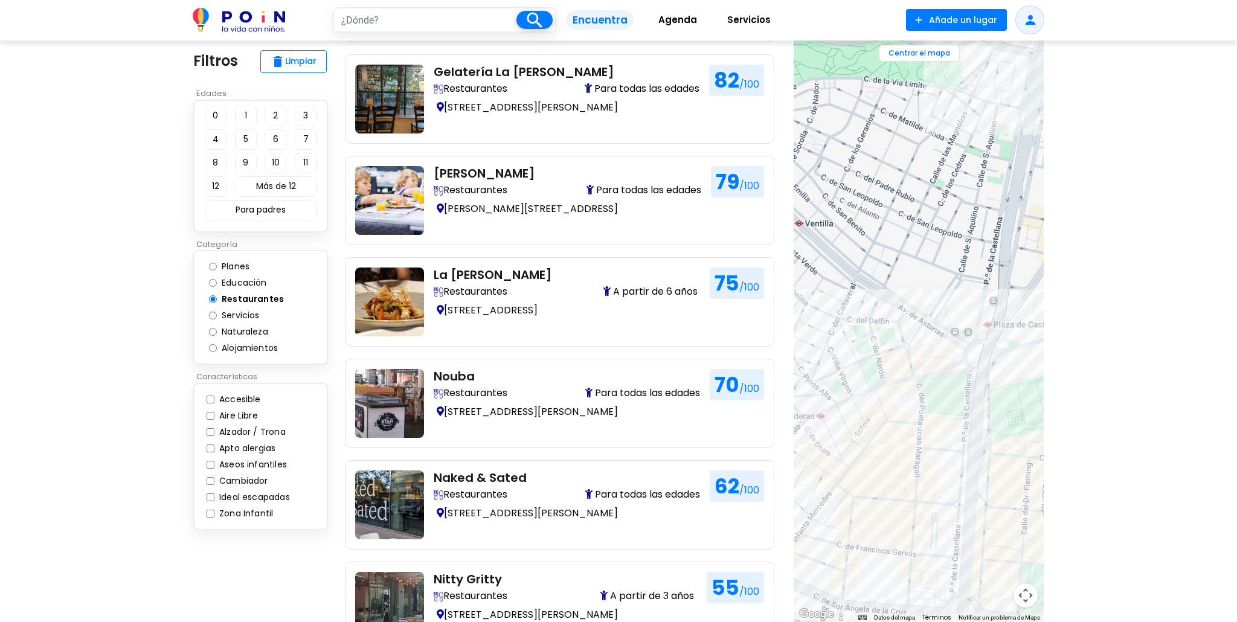
click at [882, 470] on div at bounding box center [919, 331] width 250 height 582
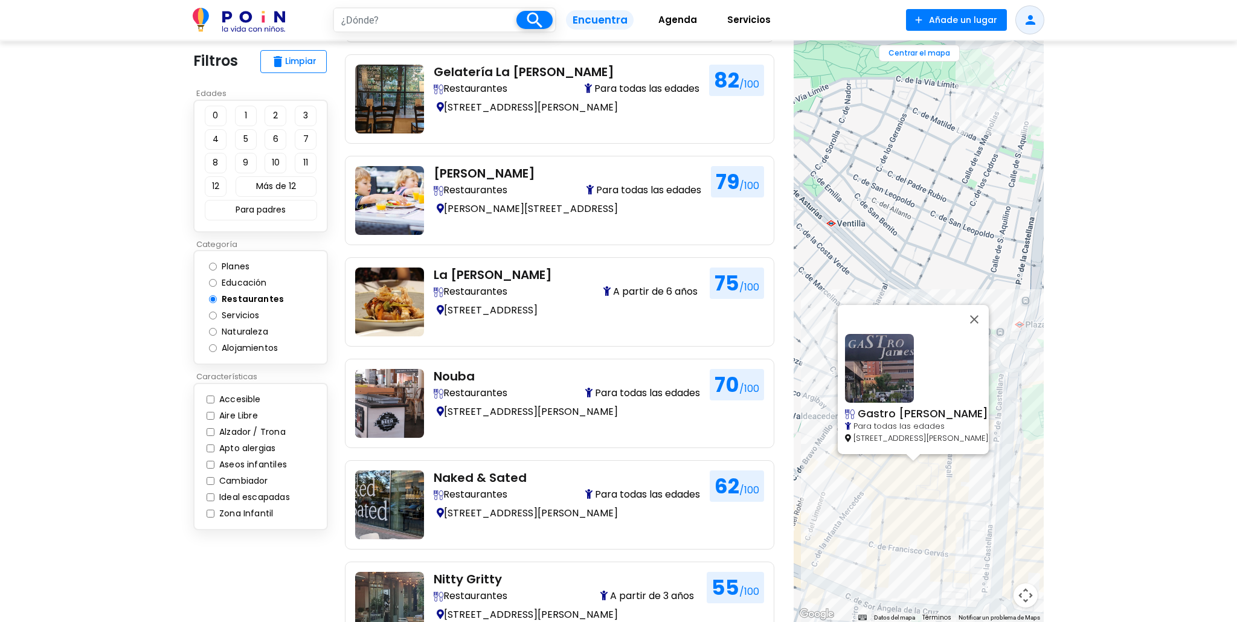
click at [899, 471] on div "Gastro James Rosario Pino Para todas las edades Calle Rosario Pino 14-16, Madrid" at bounding box center [919, 331] width 250 height 582
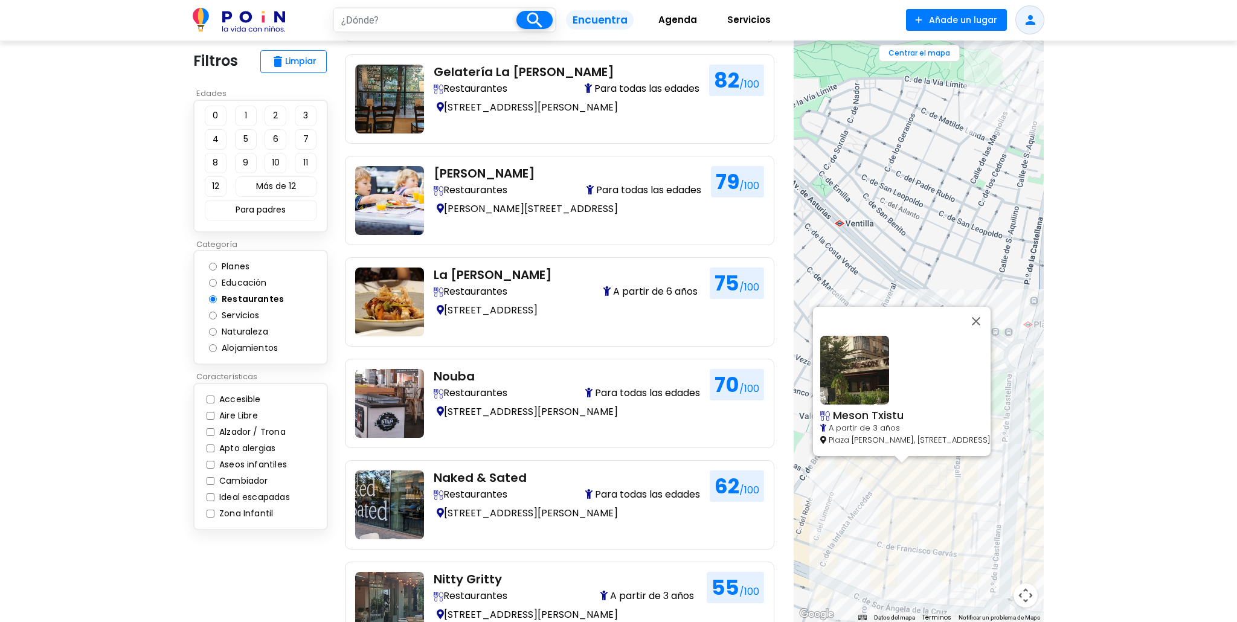
click at [967, 479] on div "Meson Txistu A partir de 3 años Plaza Ángel Carbajo, 6, Madrid" at bounding box center [919, 331] width 250 height 582
click at [908, 457] on div at bounding box center [902, 459] width 15 height 7
click at [908, 460] on div at bounding box center [902, 459] width 15 height 7
click at [915, 474] on div "Meson Txistu A partir de 3 años Plaza Ángel Carbajo, 6, Madrid" at bounding box center [919, 331] width 250 height 582
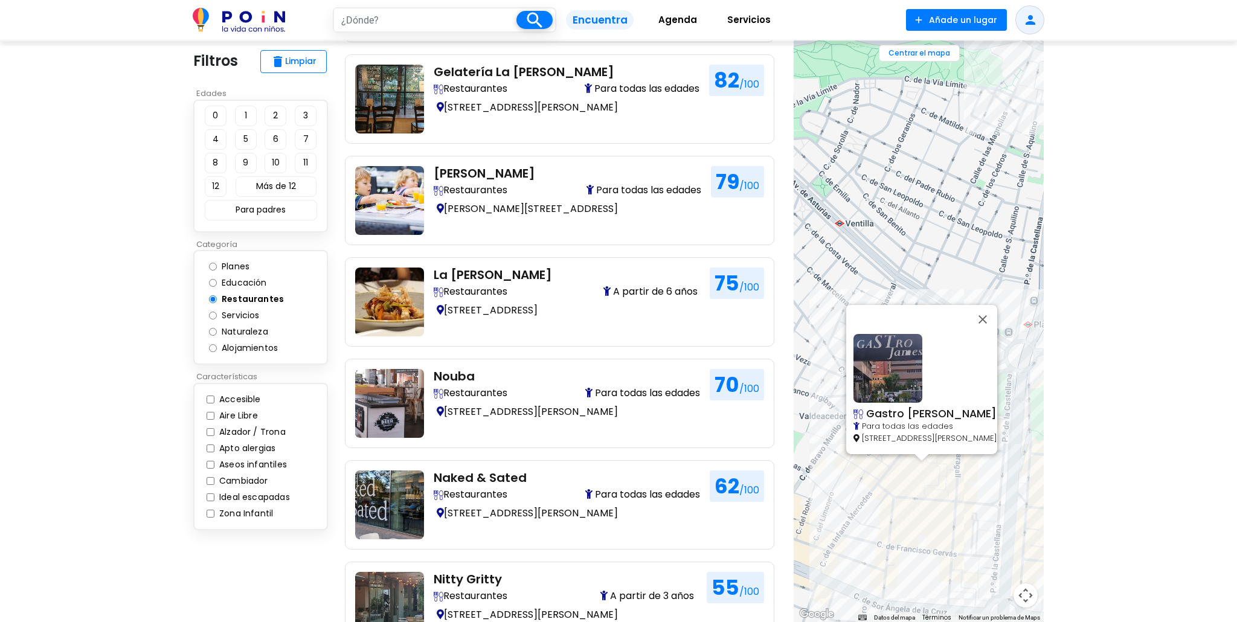
click at [992, 305] on button "Cerrar" at bounding box center [983, 319] width 29 height 29
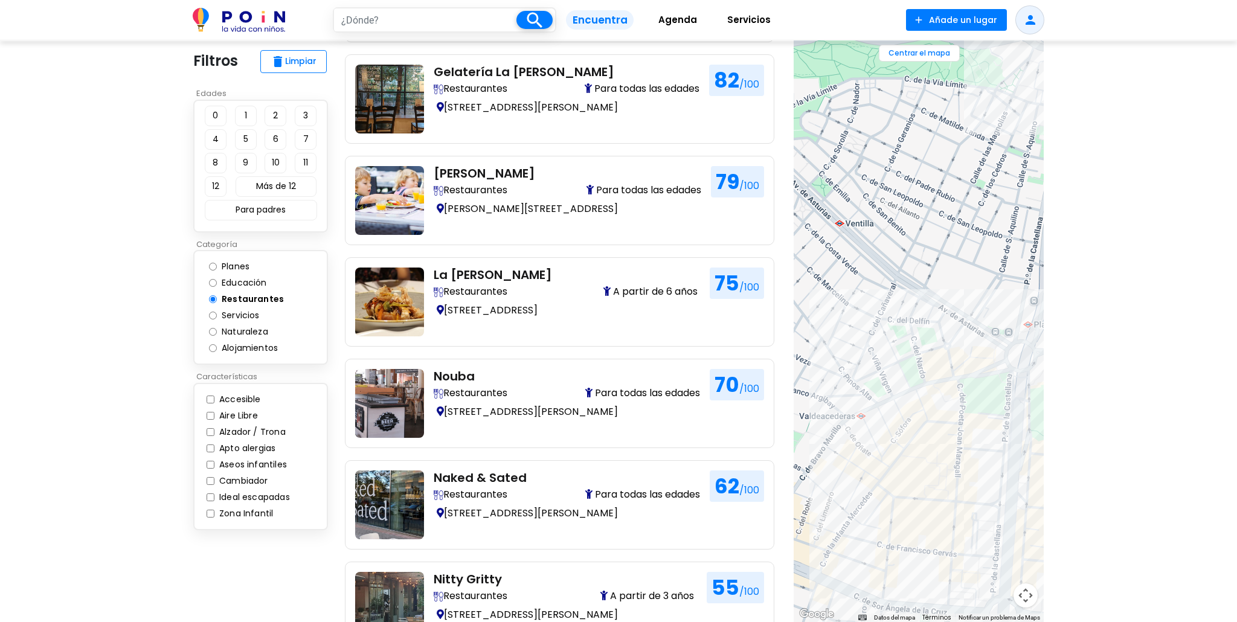
click at [911, 448] on div at bounding box center [919, 331] width 250 height 582
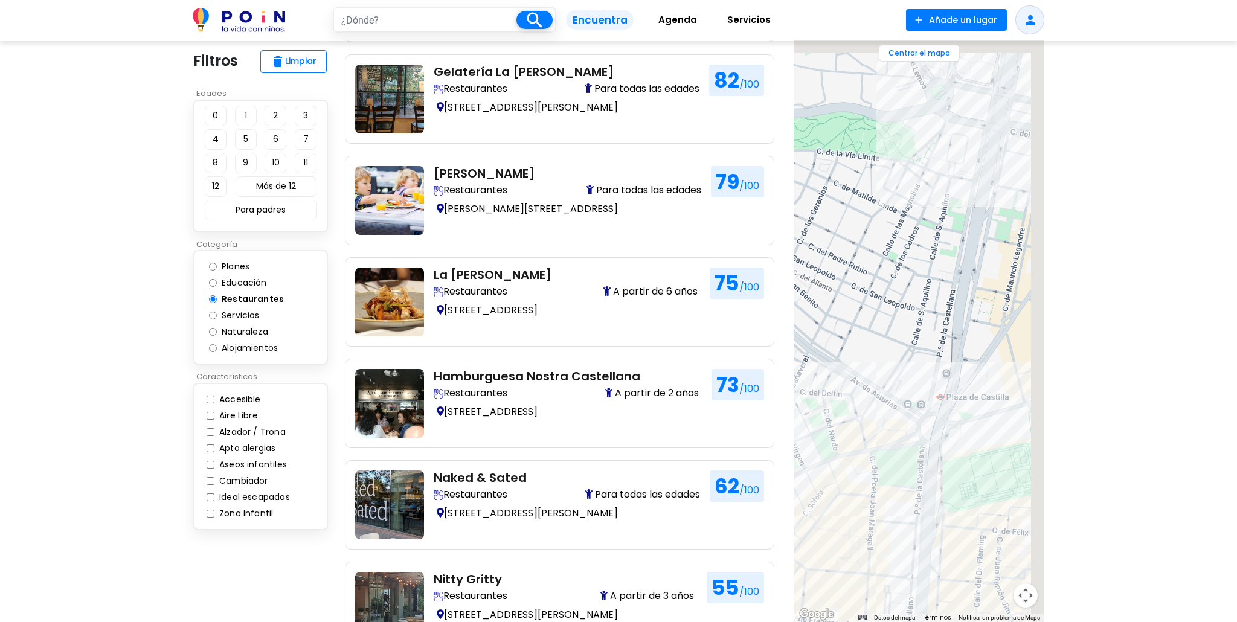
drag, startPoint x: 958, startPoint y: 403, endPoint x: 864, endPoint y: 523, distance: 152.3
click at [861, 523] on div at bounding box center [919, 331] width 250 height 582
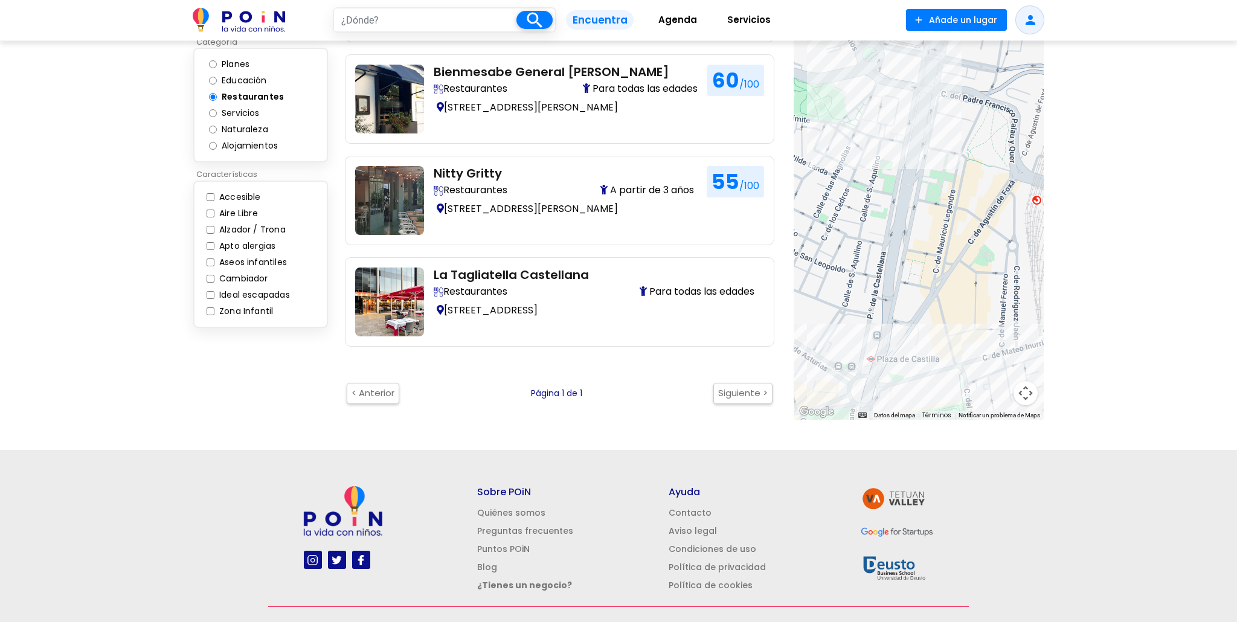
drag, startPoint x: 918, startPoint y: 360, endPoint x: 905, endPoint y: 450, distance: 91.0
click at [906, 454] on body "search filter_list Filtros Encuentra Agenda Servicios add Añade un lugar person…" at bounding box center [618, 60] width 1237 height 1190
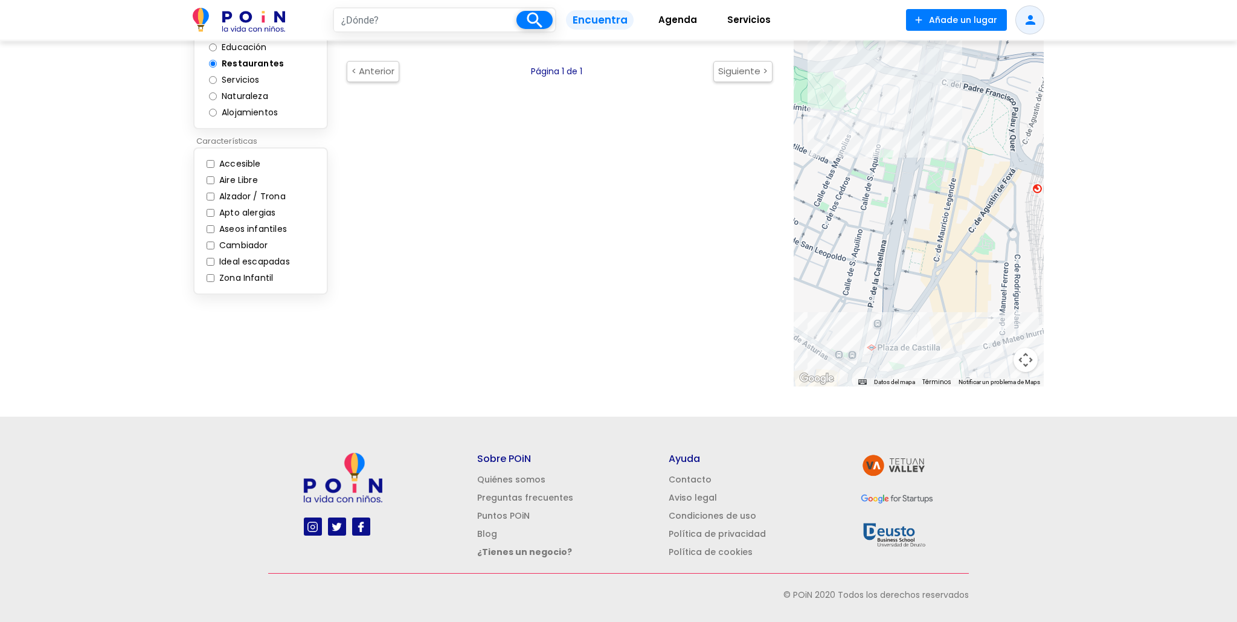
scroll to position [248, 0]
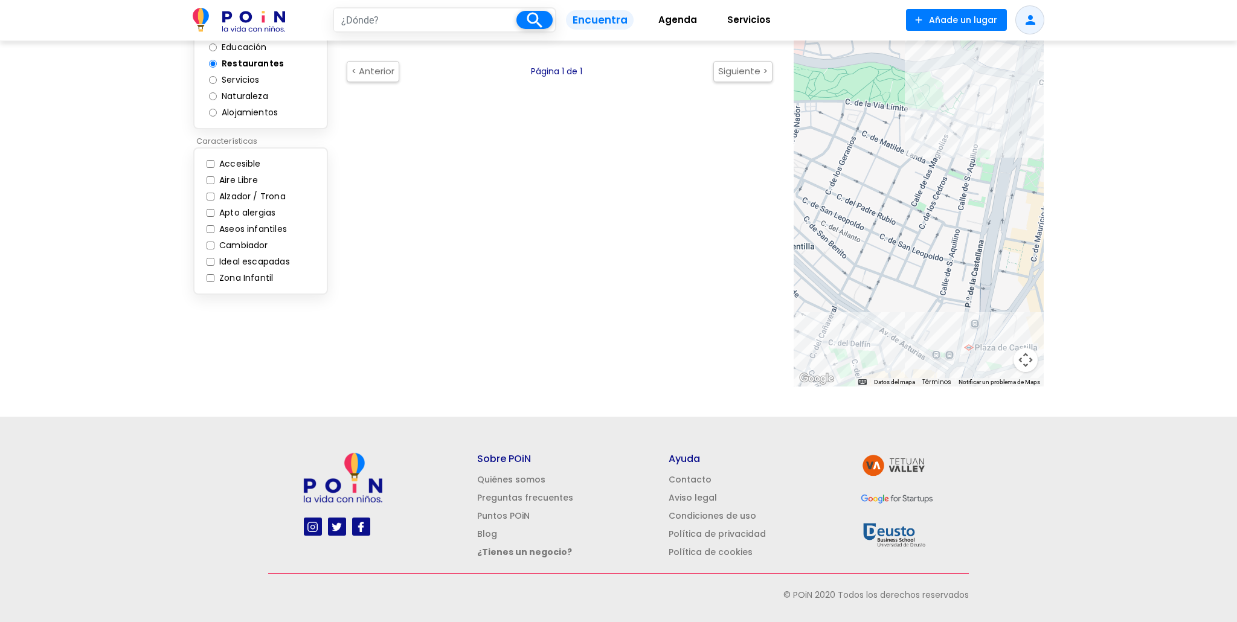
drag, startPoint x: 937, startPoint y: 306, endPoint x: 1013, endPoint y: 306, distance: 76.7
click at [1012, 306] on div at bounding box center [919, 96] width 250 height 582
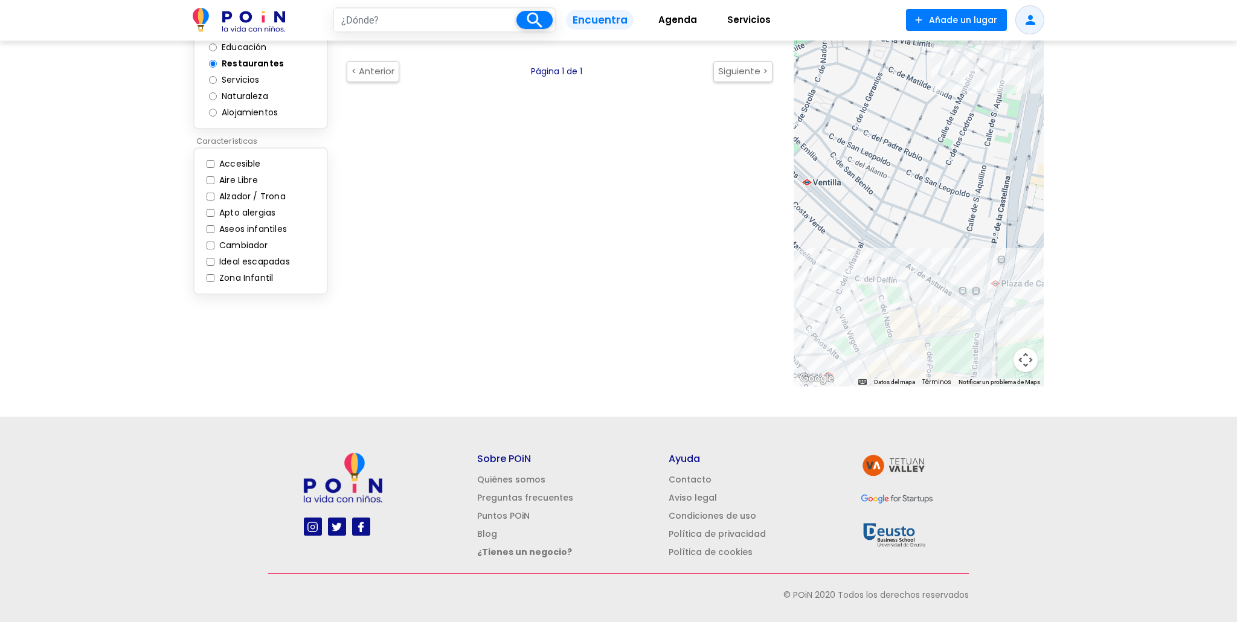
drag, startPoint x: 951, startPoint y: 327, endPoint x: 945, endPoint y: 260, distance: 66.7
click at [945, 260] on div at bounding box center [919, 96] width 250 height 582
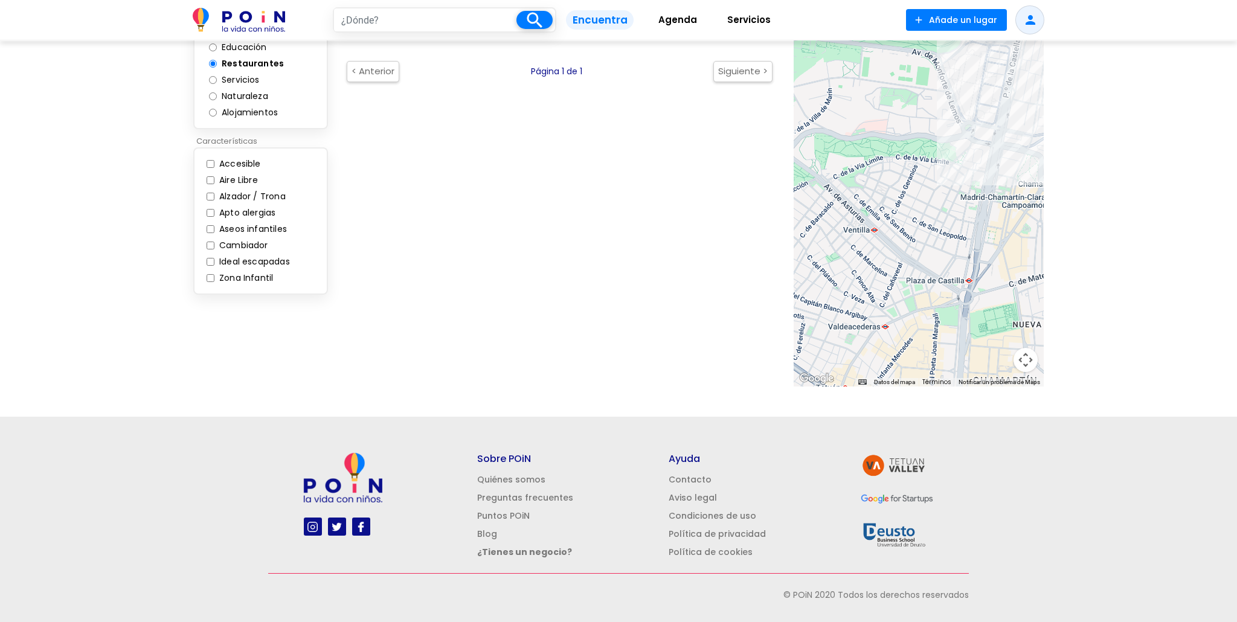
scroll to position [232, 0]
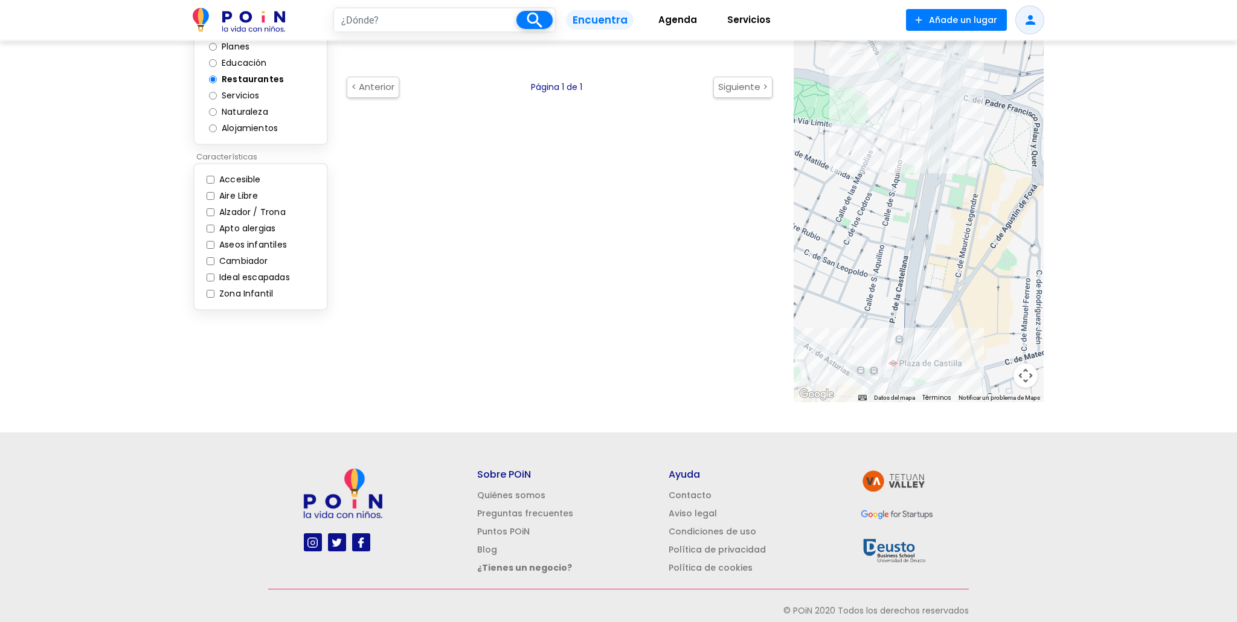
drag, startPoint x: 990, startPoint y: 291, endPoint x: 891, endPoint y: 281, distance: 99.6
click at [891, 281] on div at bounding box center [919, 112] width 250 height 582
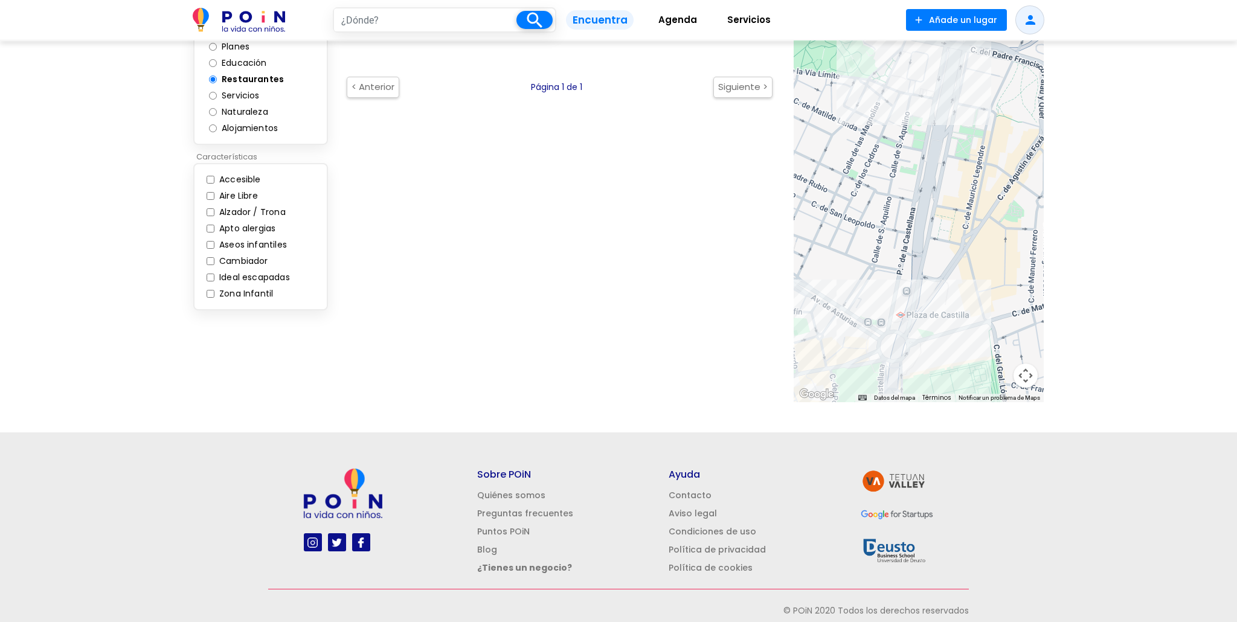
drag, startPoint x: 918, startPoint y: 321, endPoint x: 925, endPoint y: 274, distance: 47.6
click at [925, 274] on div at bounding box center [919, 112] width 250 height 582
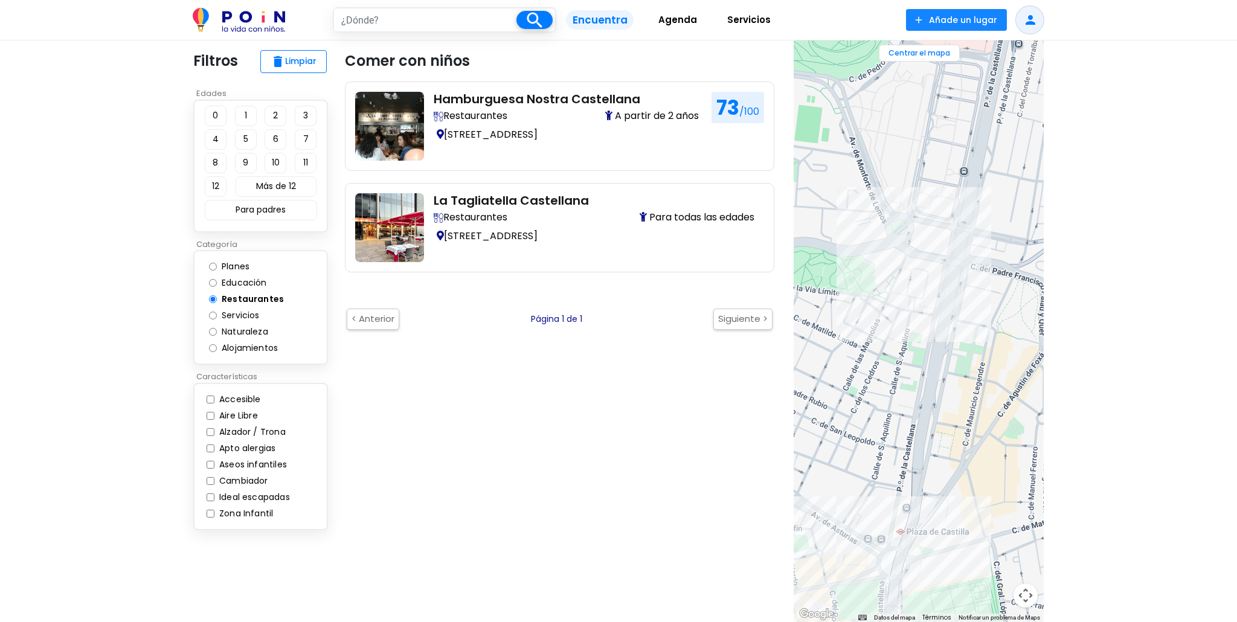
scroll to position [5, 0]
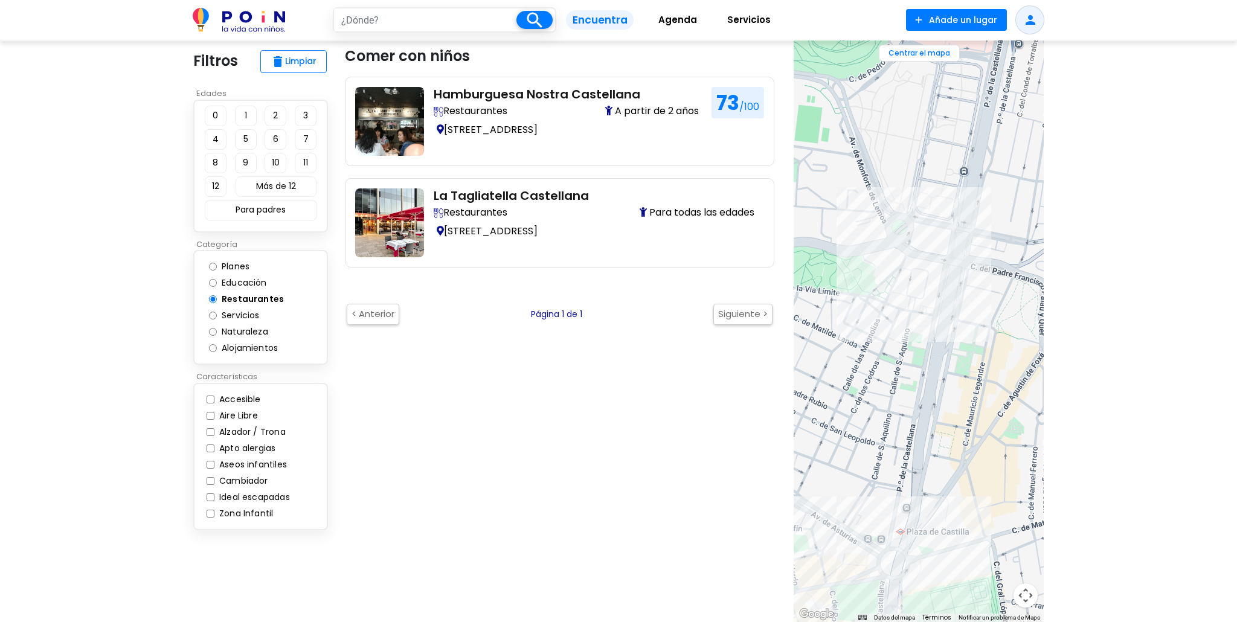
drag, startPoint x: 1204, startPoint y: 76, endPoint x: 1202, endPoint y: 2, distance: 73.7
click at [1201, 74] on body "search filter_list Filtros Encuentra Agenda Servicios add Añade un lugar person…" at bounding box center [618, 430] width 1237 height 870
drag, startPoint x: 1237, startPoint y: 140, endPoint x: 1212, endPoint y: 127, distance: 27.8
click at [1237, 140] on body "search filter_list Filtros Encuentra Agenda Servicios add Añade un lugar person…" at bounding box center [618, 430] width 1237 height 870
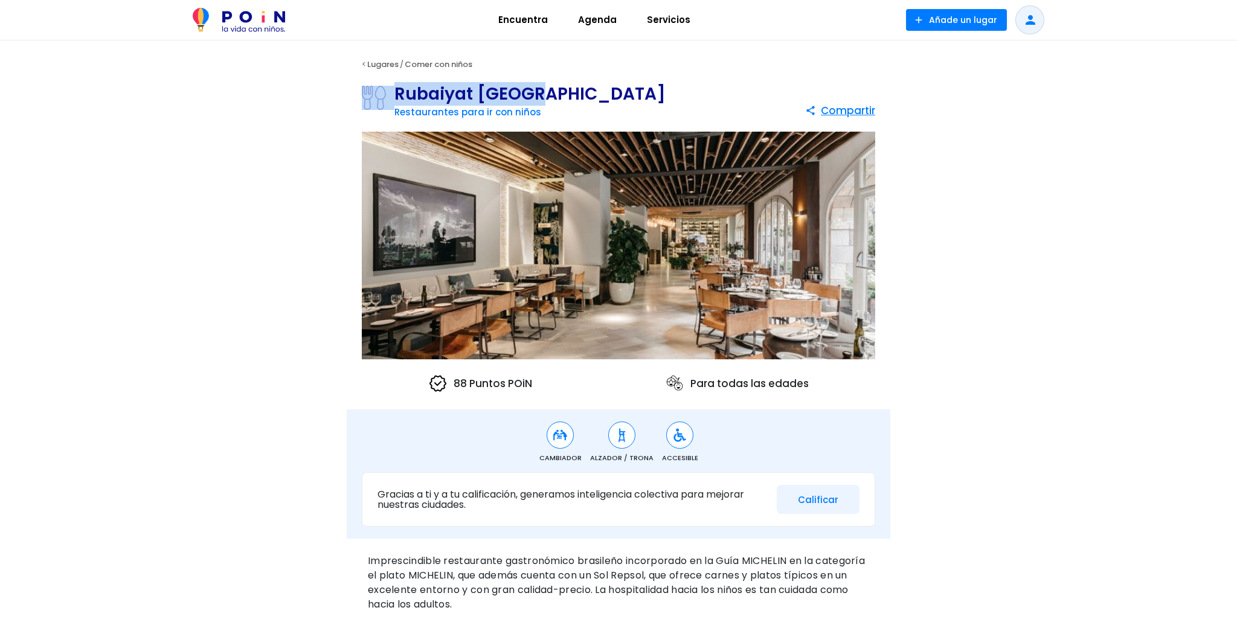
drag, startPoint x: 542, startPoint y: 91, endPoint x: 391, endPoint y: 88, distance: 151.1
click at [391, 88] on div "Rubaiyat Madrid Restaurantes para ir con niños share Compartir" at bounding box center [619, 104] width 544 height 42
copy div "Rubaiyat Madrid"
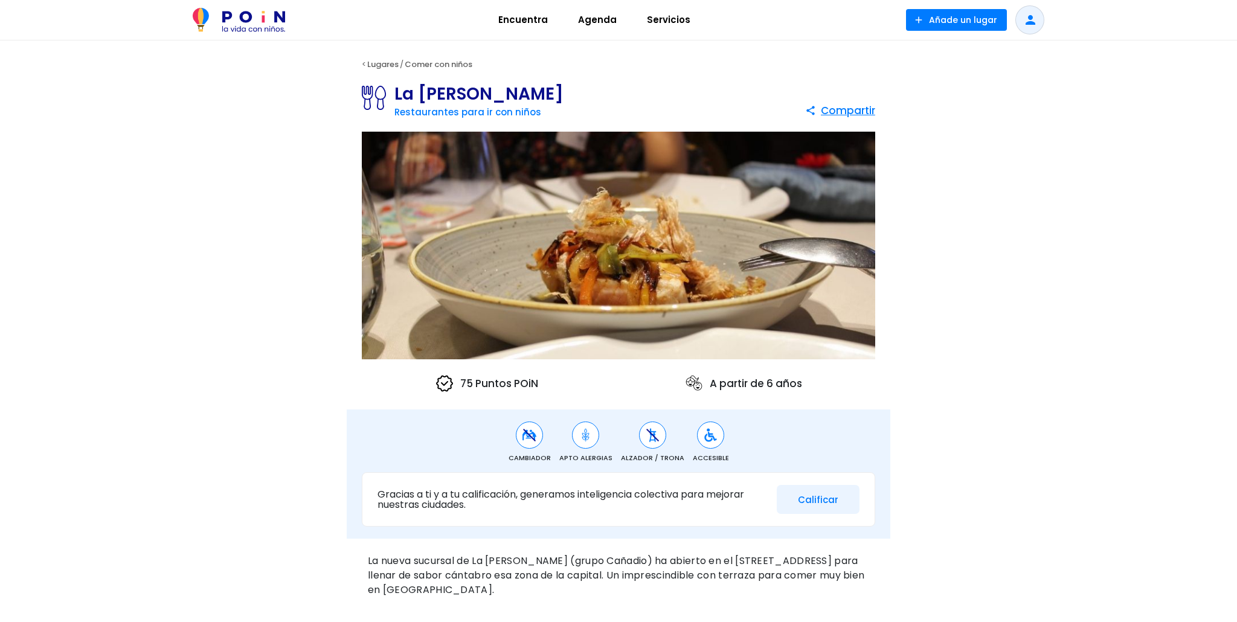
drag, startPoint x: 585, startPoint y: 96, endPoint x: 407, endPoint y: 95, distance: 178.2
click at [395, 97] on div "La Maruca Castellana Restaurantes para ir con niños share Compartir" at bounding box center [619, 104] width 544 height 42
copy h1 "La Maruca Castellana"
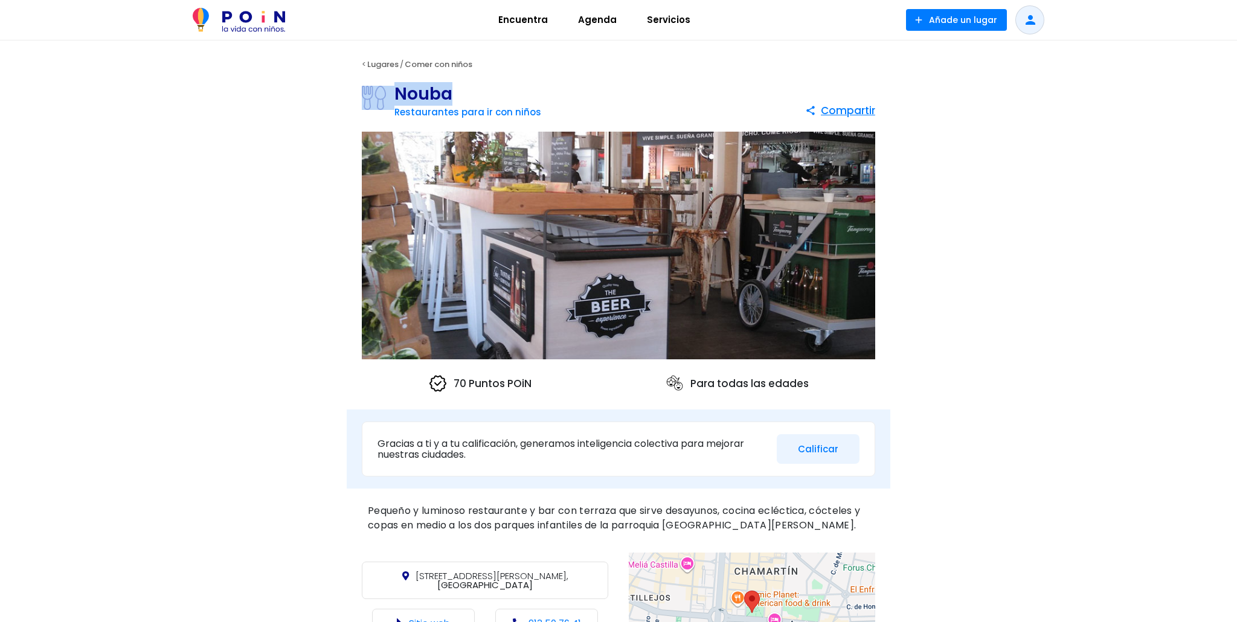
drag, startPoint x: 460, startPoint y: 95, endPoint x: 414, endPoint y: 93, distance: 46.0
click at [391, 94] on div "Nouba Restaurantes para ir con niños" at bounding box center [451, 104] width 179 height 36
copy div "Nouba"
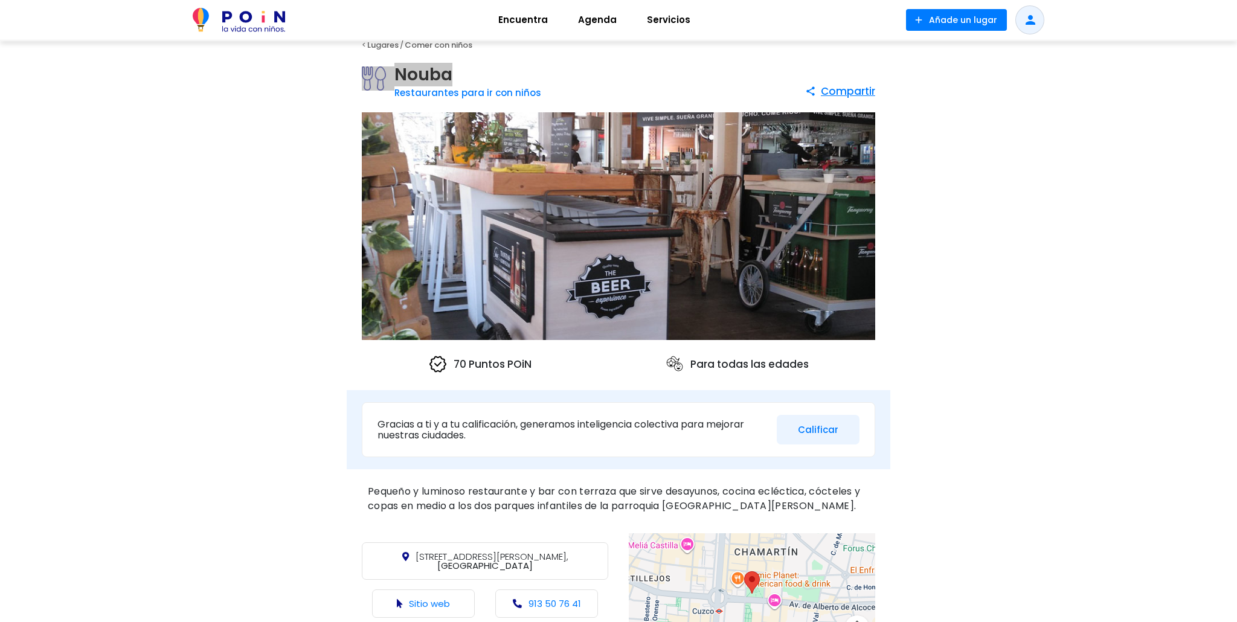
scroll to position [20, 0]
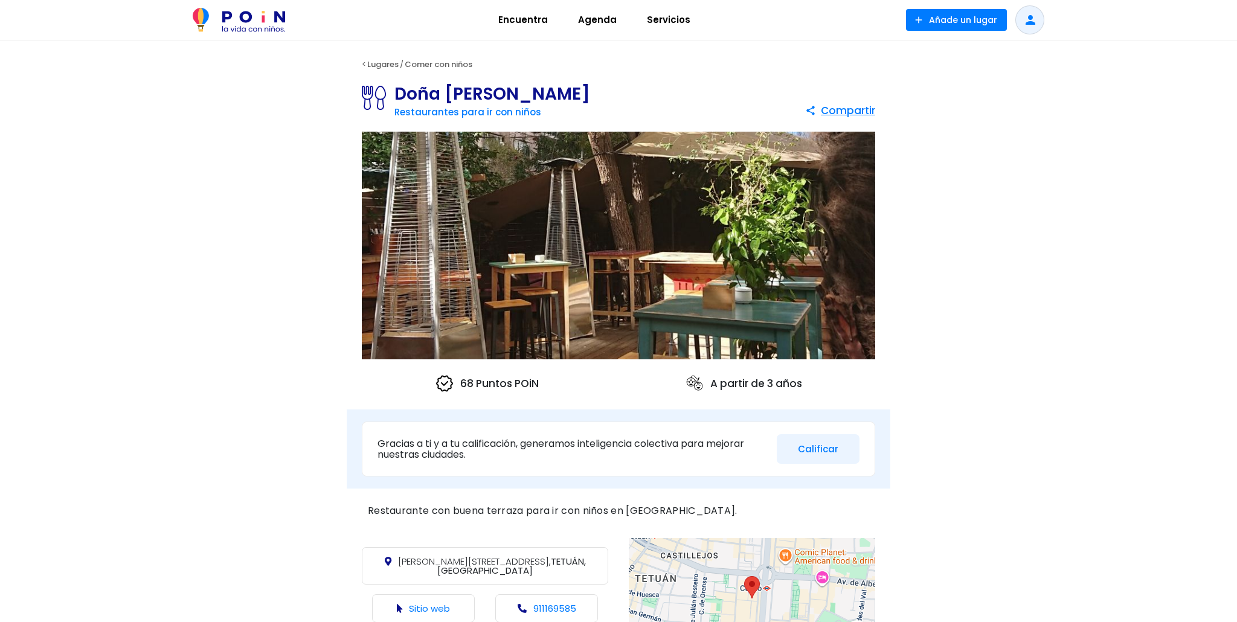
scroll to position [1, 0]
drag, startPoint x: 491, startPoint y: 89, endPoint x: 401, endPoint y: 89, distance: 90.6
click at [399, 90] on h1 "Doña Tecla" at bounding box center [493, 93] width 196 height 17
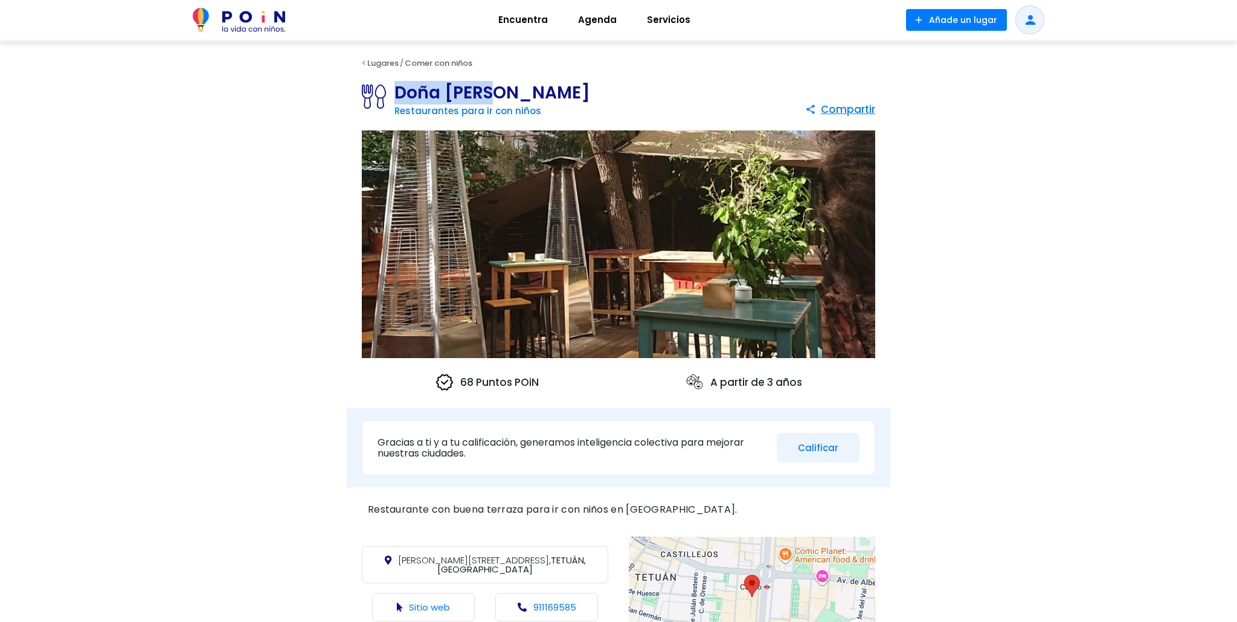
copy h1 "Doña Tecla"
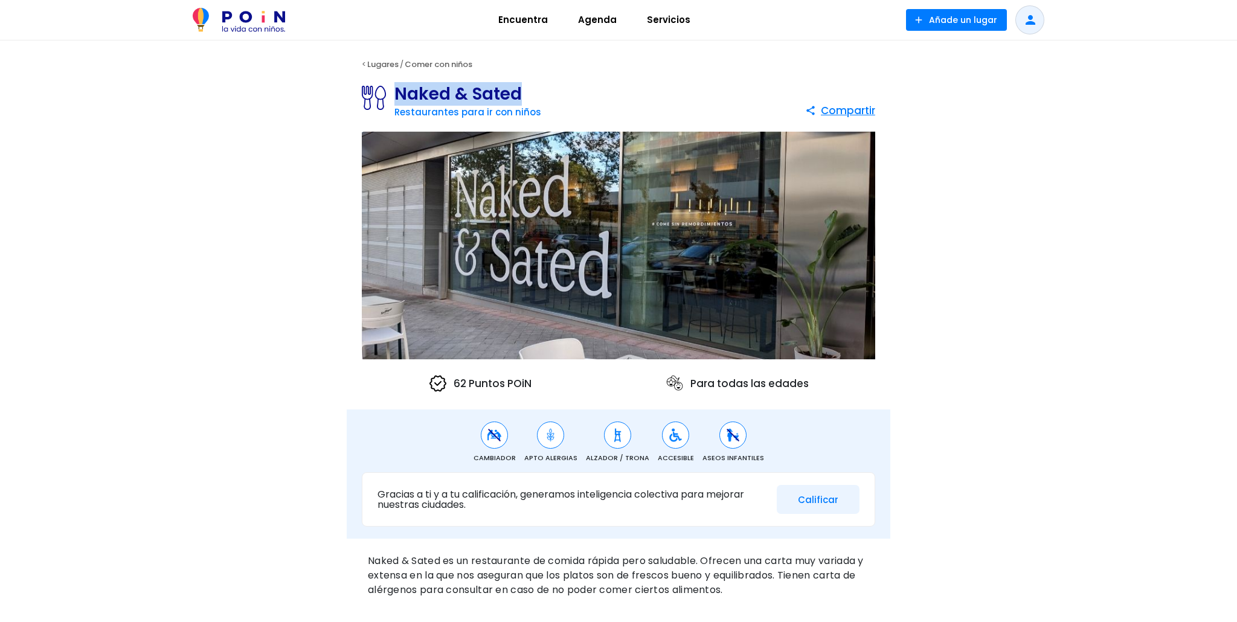
drag, startPoint x: 524, startPoint y: 92, endPoint x: 413, endPoint y: 90, distance: 111.2
click at [398, 90] on h1 "Naked & Sated" at bounding box center [468, 94] width 147 height 17
copy h1 "Naked & Sated"
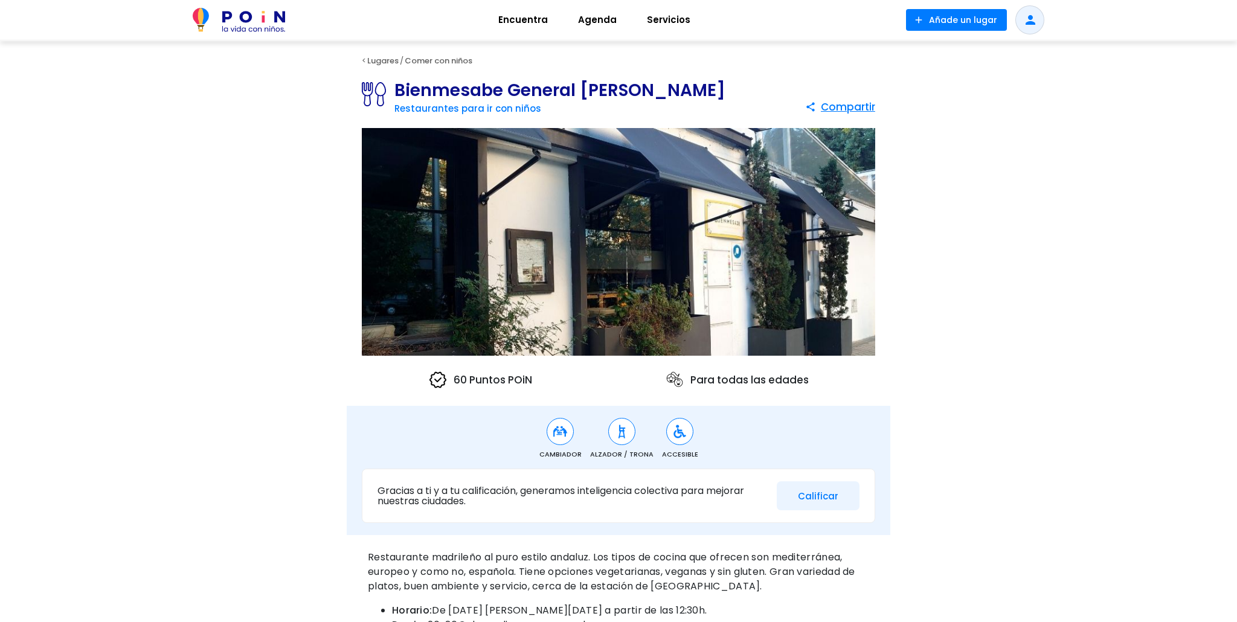
scroll to position [2, 0]
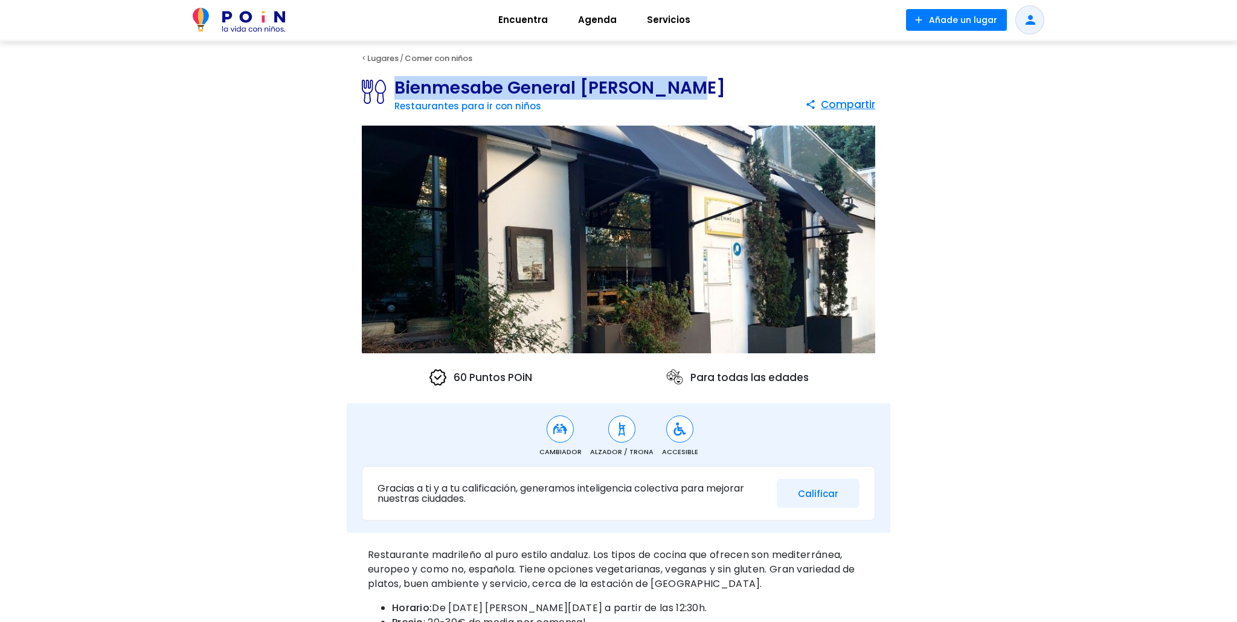
drag, startPoint x: 688, startPoint y: 90, endPoint x: 399, endPoint y: 93, distance: 288.8
click at [399, 94] on div "Bienmesabe General [PERSON_NAME] Restaurantes para ir con niños share Compartir" at bounding box center [619, 98] width 544 height 42
copy h1 "Bienmesabe General [PERSON_NAME]"
